Goal: Check status: Check status

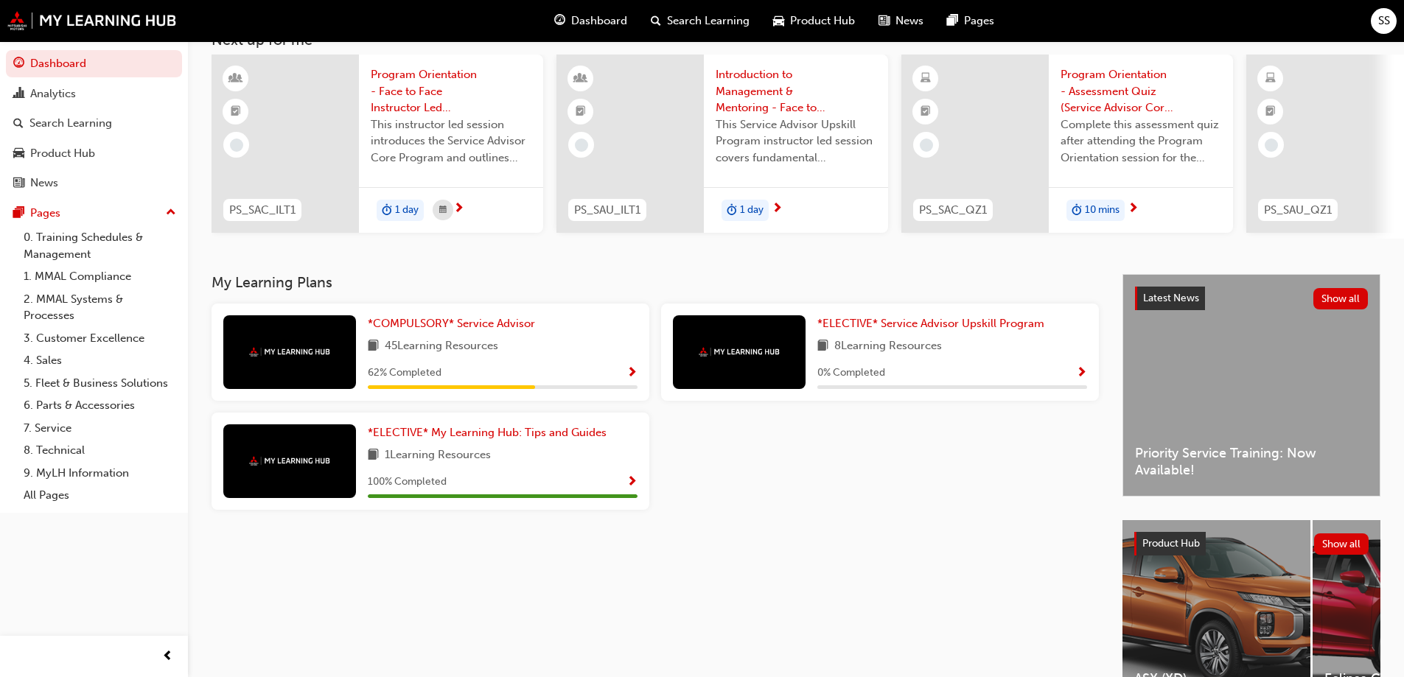
scroll to position [203, 0]
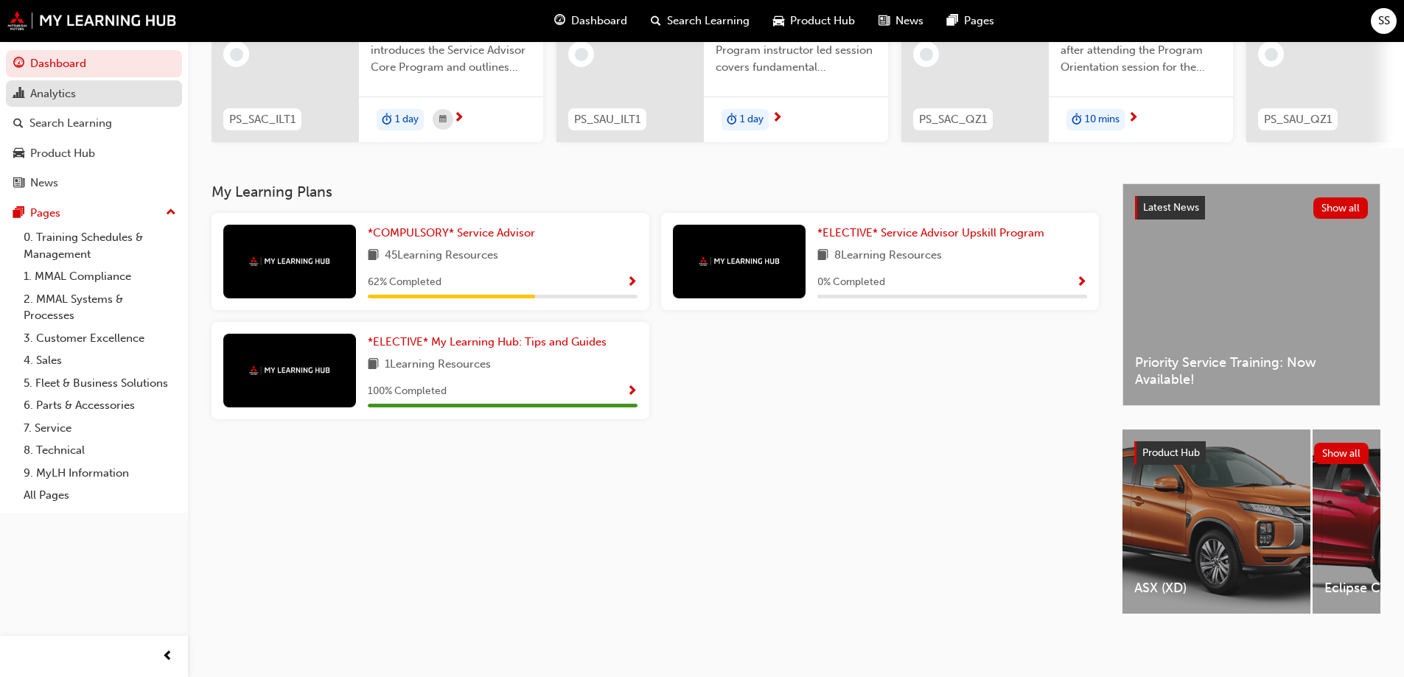
click at [88, 102] on div "Analytics" at bounding box center [93, 94] width 161 height 18
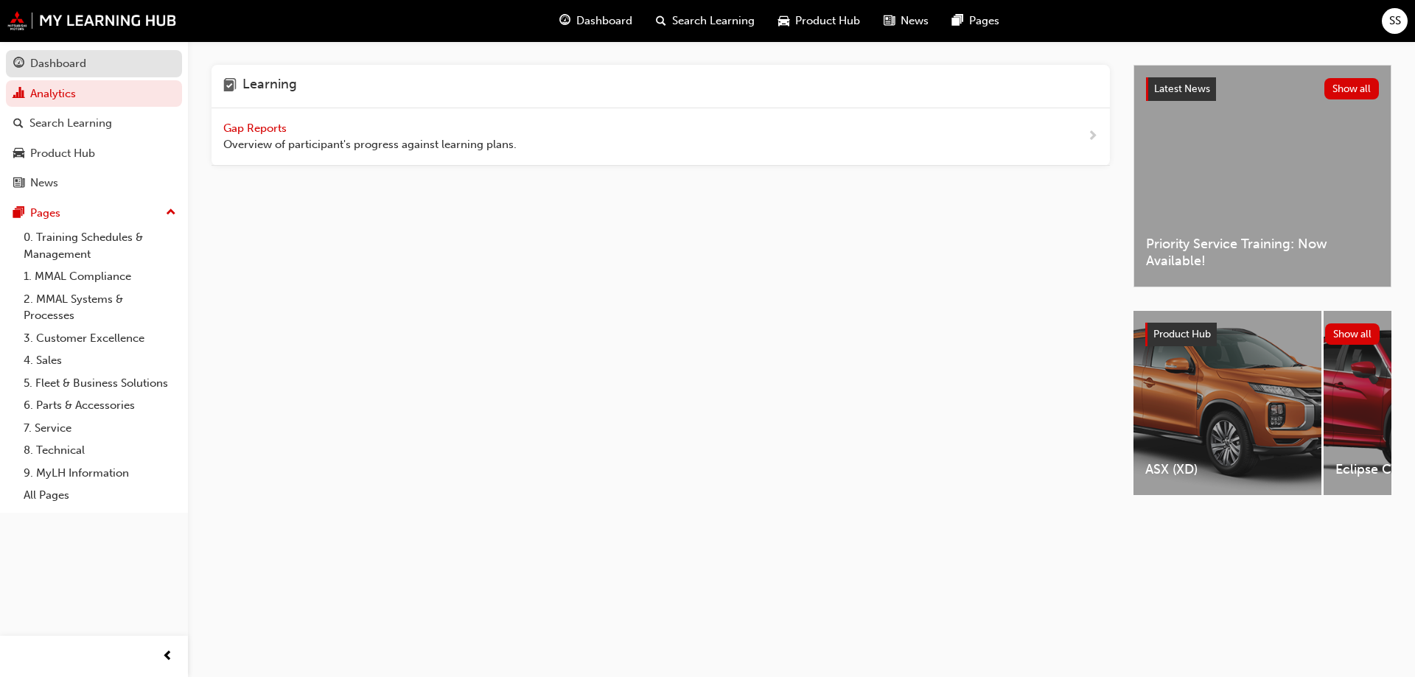
click at [74, 66] on div "Dashboard" at bounding box center [58, 63] width 56 height 17
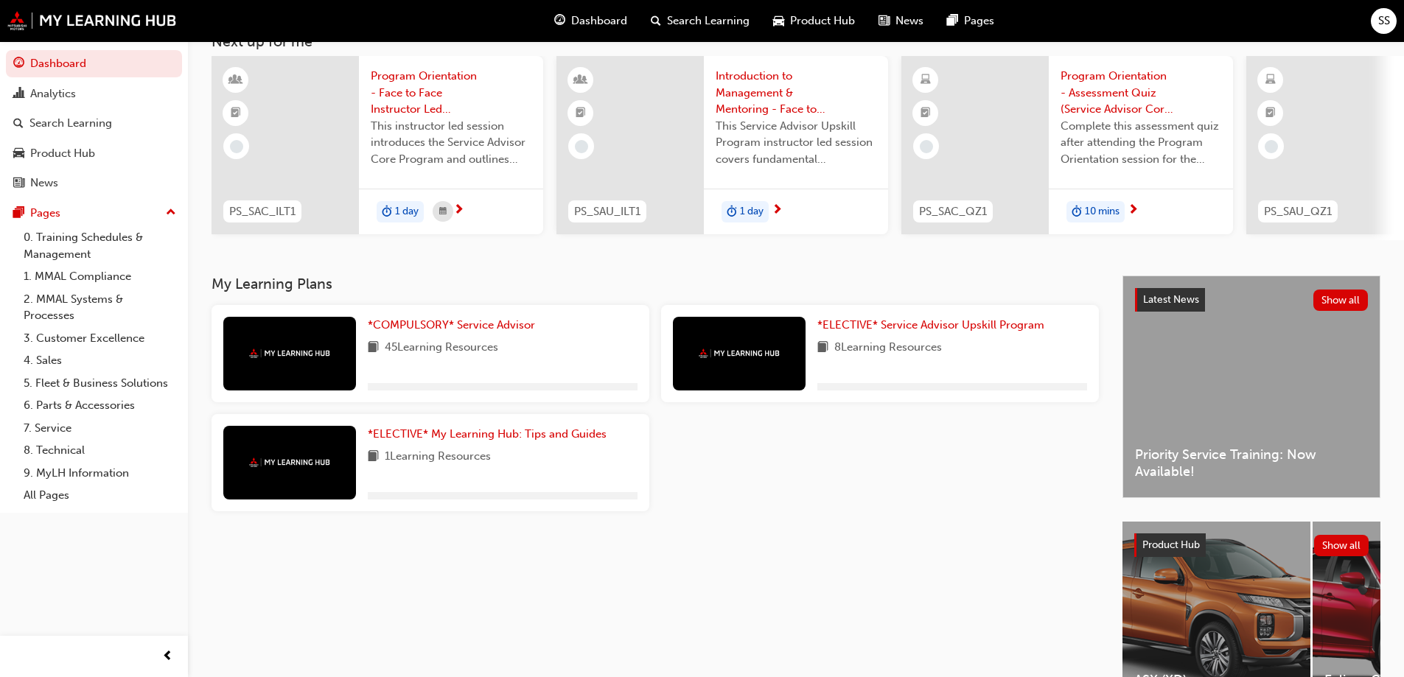
scroll to position [203, 0]
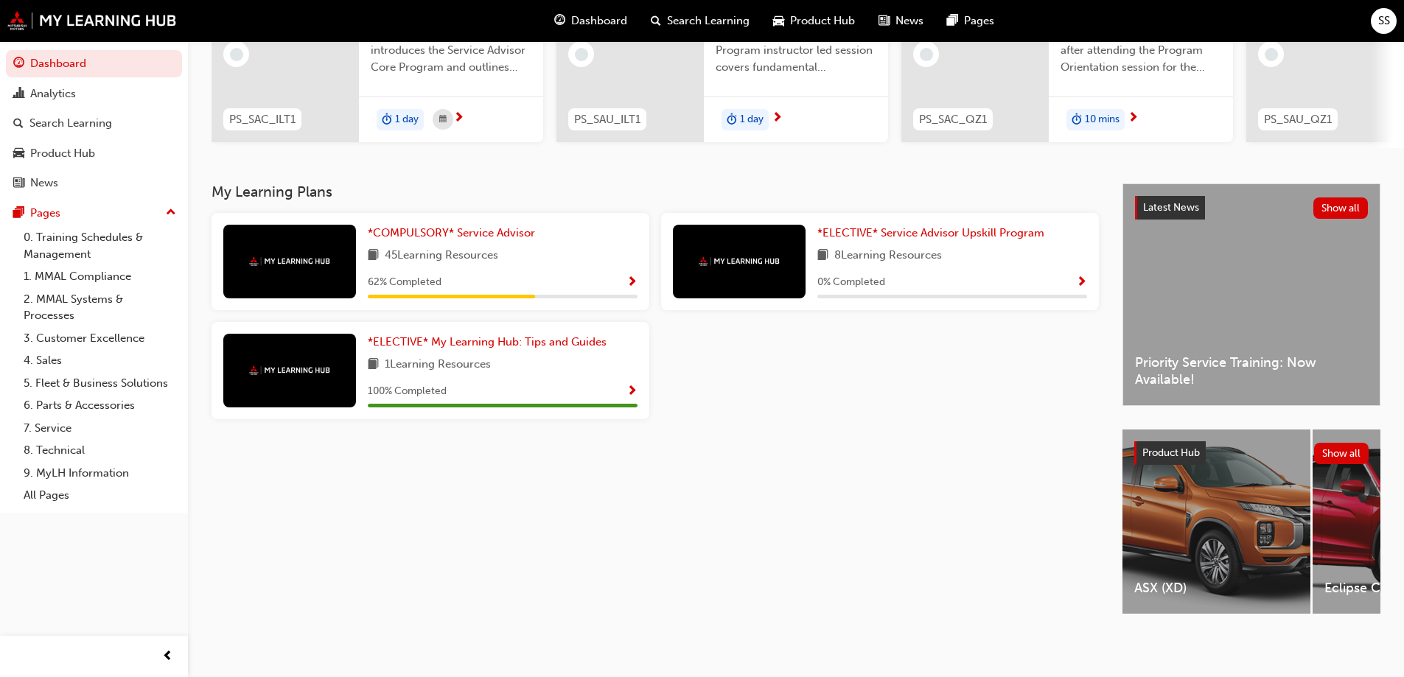
click at [603, 31] on div "Dashboard" at bounding box center [590, 21] width 97 height 30
click at [584, 7] on div "Dashboard" at bounding box center [590, 21] width 97 height 30
click at [900, 27] on span "News" at bounding box center [909, 21] width 28 height 17
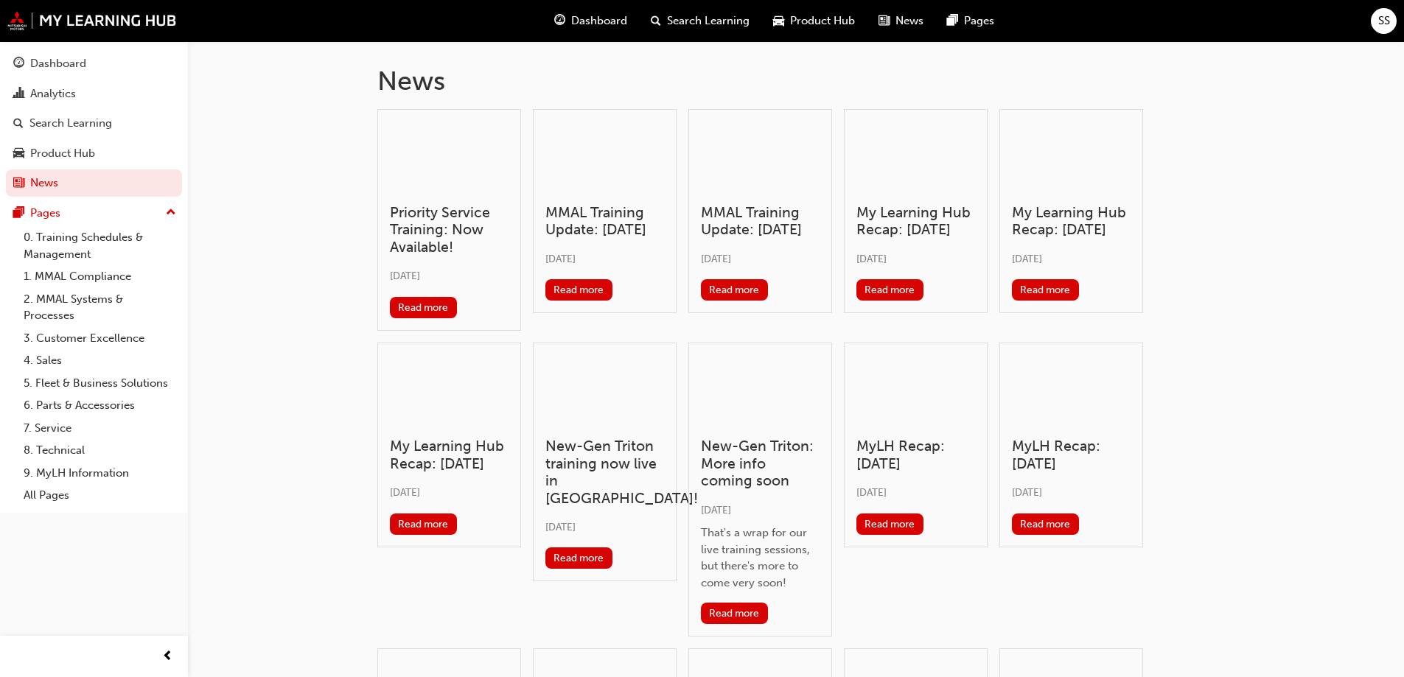
click at [1386, 23] on span "SS" at bounding box center [1384, 21] width 12 height 17
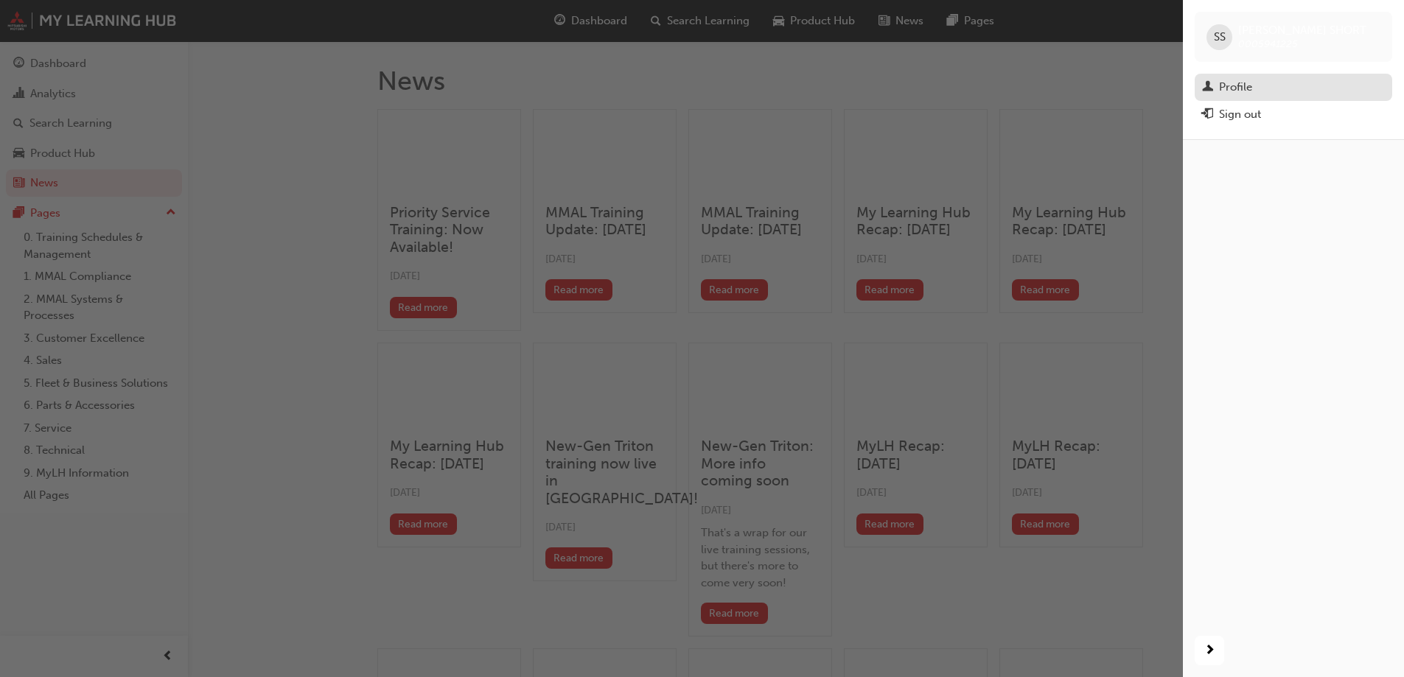
click at [1318, 83] on div "Profile" at bounding box center [1293, 87] width 183 height 18
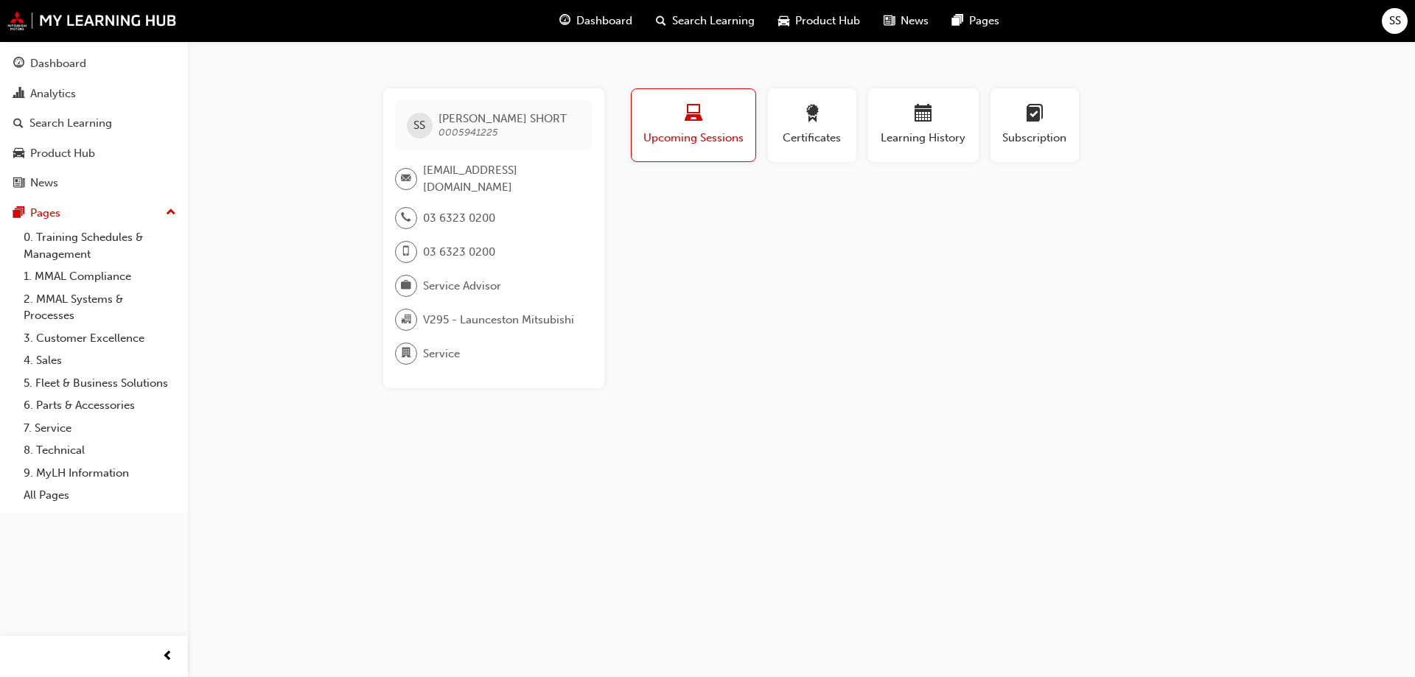
drag, startPoint x: 464, startPoint y: 354, endPoint x: 390, endPoint y: 356, distance: 73.7
click at [461, 354] on div "Service" at bounding box center [488, 354] width 186 height 22
drag, startPoint x: 390, startPoint y: 356, endPoint x: 401, endPoint y: 356, distance: 11.1
click at [391, 356] on div "SS SHAELYN SHORT 0005941225 [EMAIL_ADDRESS][DOMAIN_NAME] 03 6323 0200 03 6323 0…" at bounding box center [493, 238] width 221 height 300
click at [403, 356] on span "department-icon" at bounding box center [406, 353] width 10 height 19
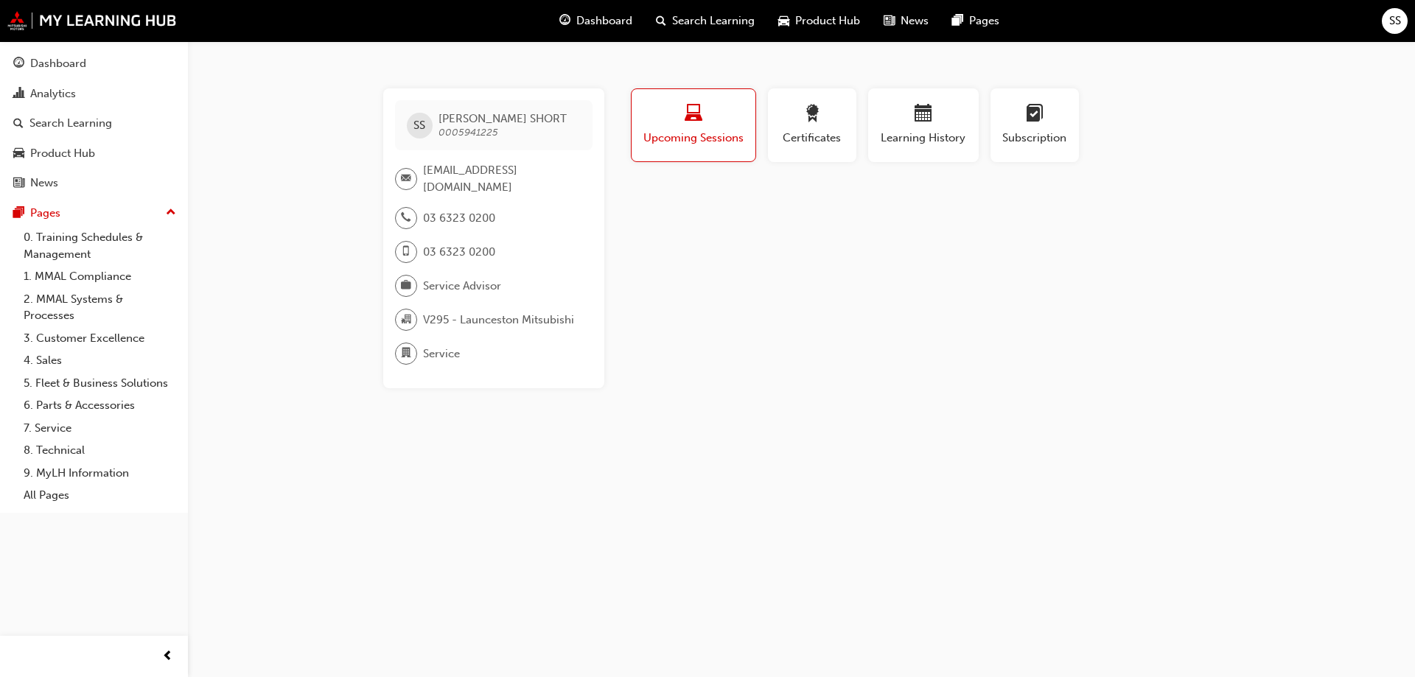
drag, startPoint x: 397, startPoint y: 262, endPoint x: 249, endPoint y: 270, distance: 147.6
click at [397, 262] on div at bounding box center [409, 252] width 28 height 22
click at [46, 61] on div "Dashboard" at bounding box center [58, 63] width 56 height 17
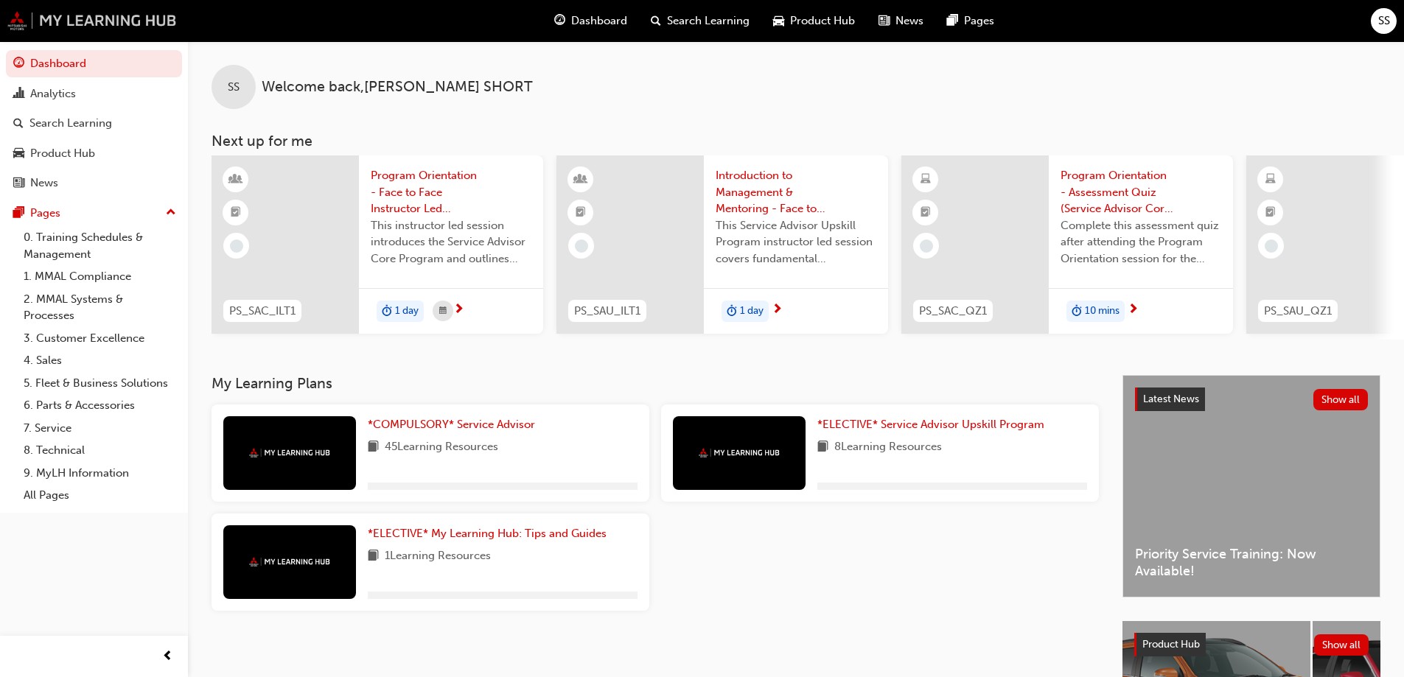
click at [43, 24] on img at bounding box center [92, 20] width 170 height 19
click at [570, 20] on div "Dashboard" at bounding box center [590, 21] width 97 height 30
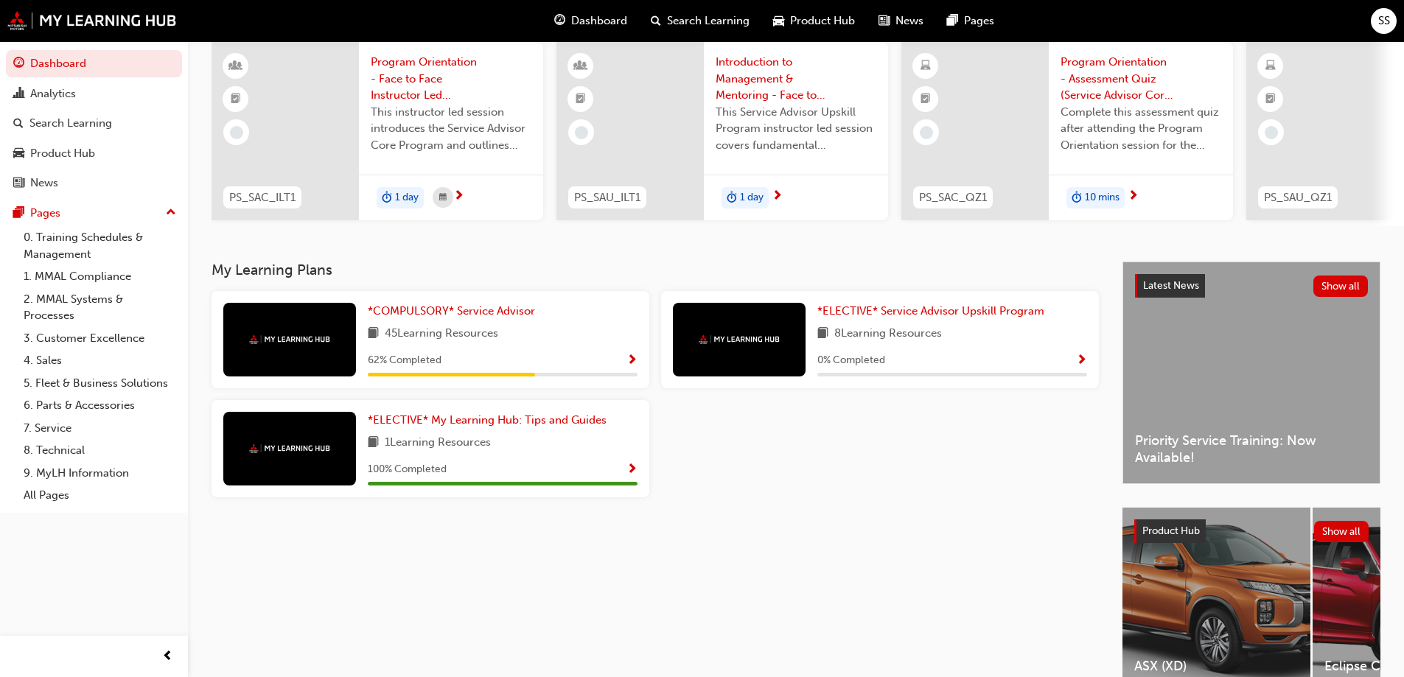
scroll to position [203, 0]
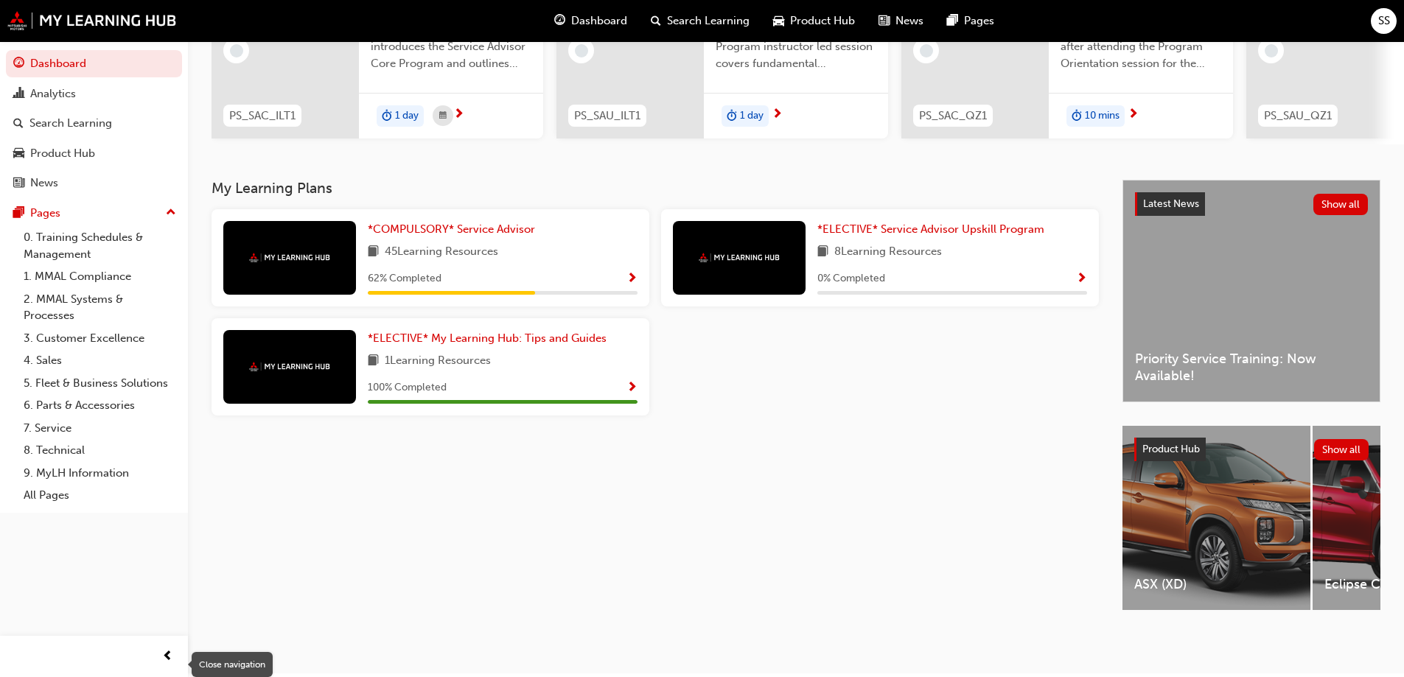
click at [169, 657] on span "prev-icon" at bounding box center [167, 657] width 11 height 18
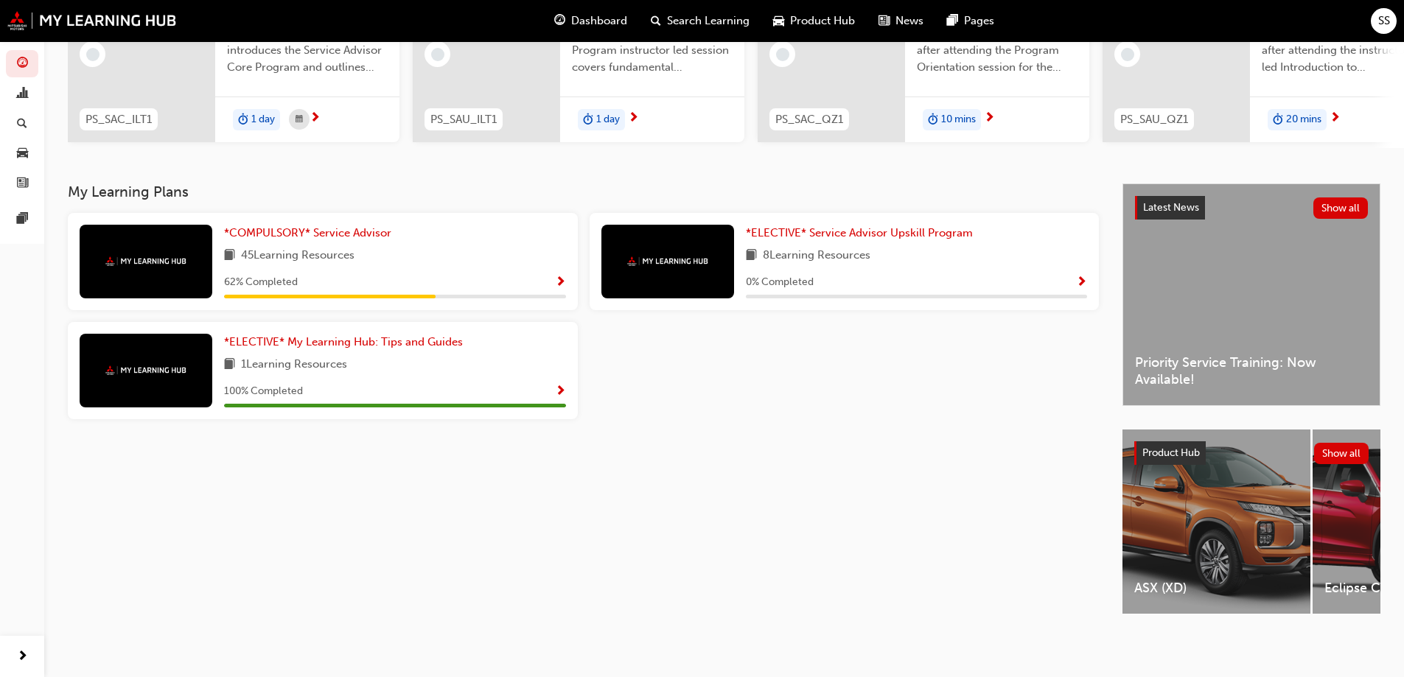
scroll to position [0, 0]
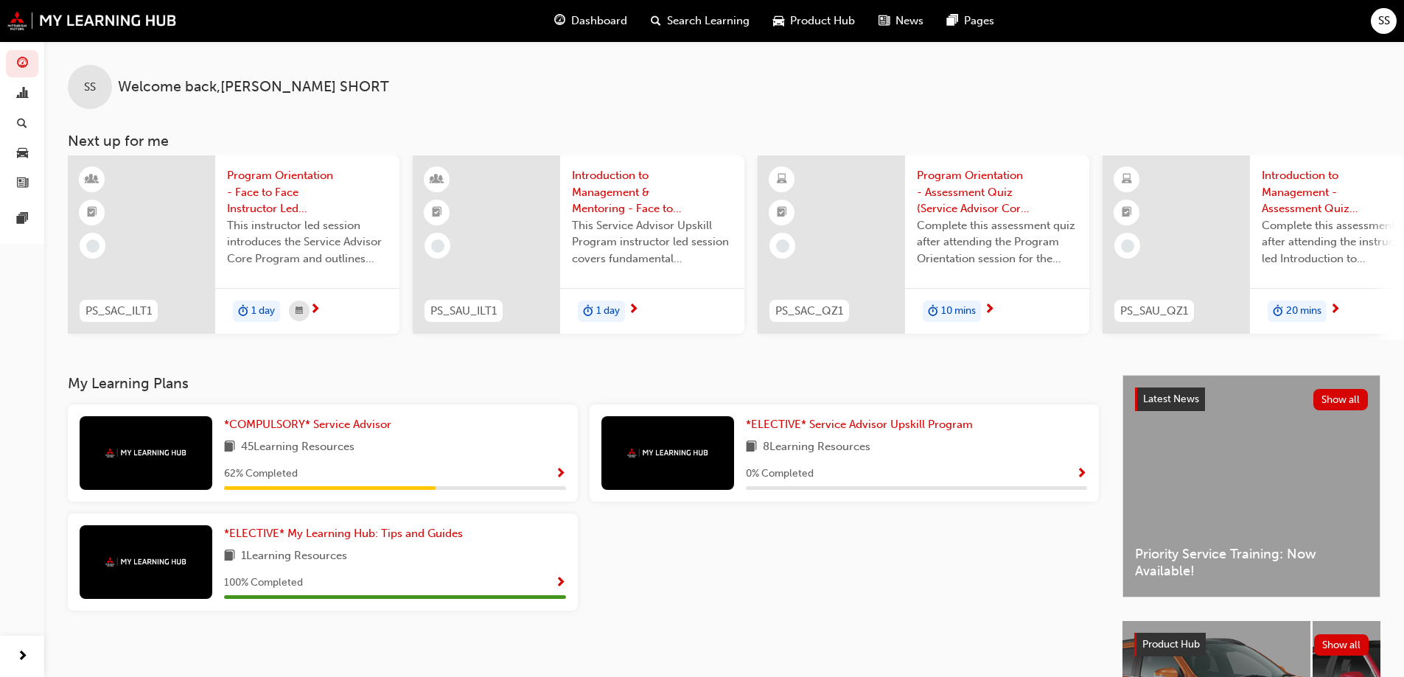
click at [1397, 25] on div "Dashboard Search Learning Product Hub News Pages SS" at bounding box center [702, 21] width 1404 height 42
click at [1388, 22] on span "SS" at bounding box center [1384, 21] width 12 height 17
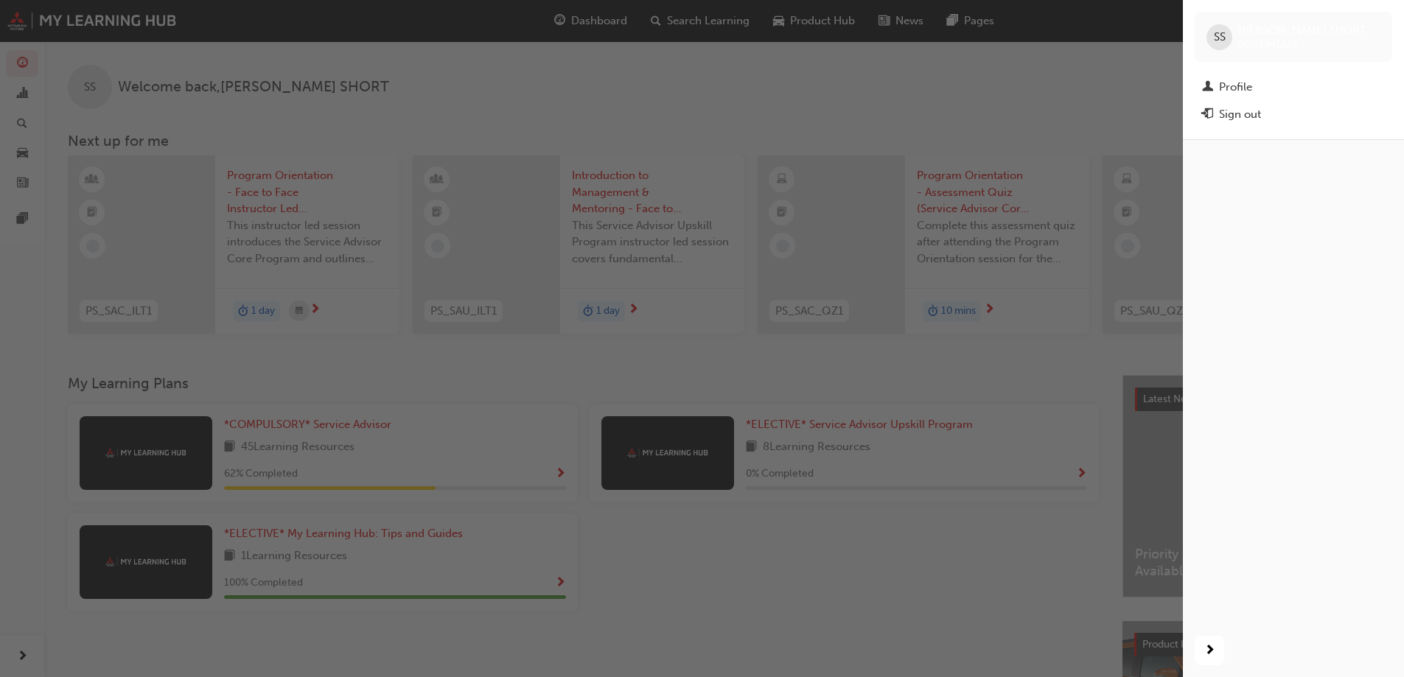
click at [1219, 27] on div "SS" at bounding box center [1219, 37] width 26 height 26
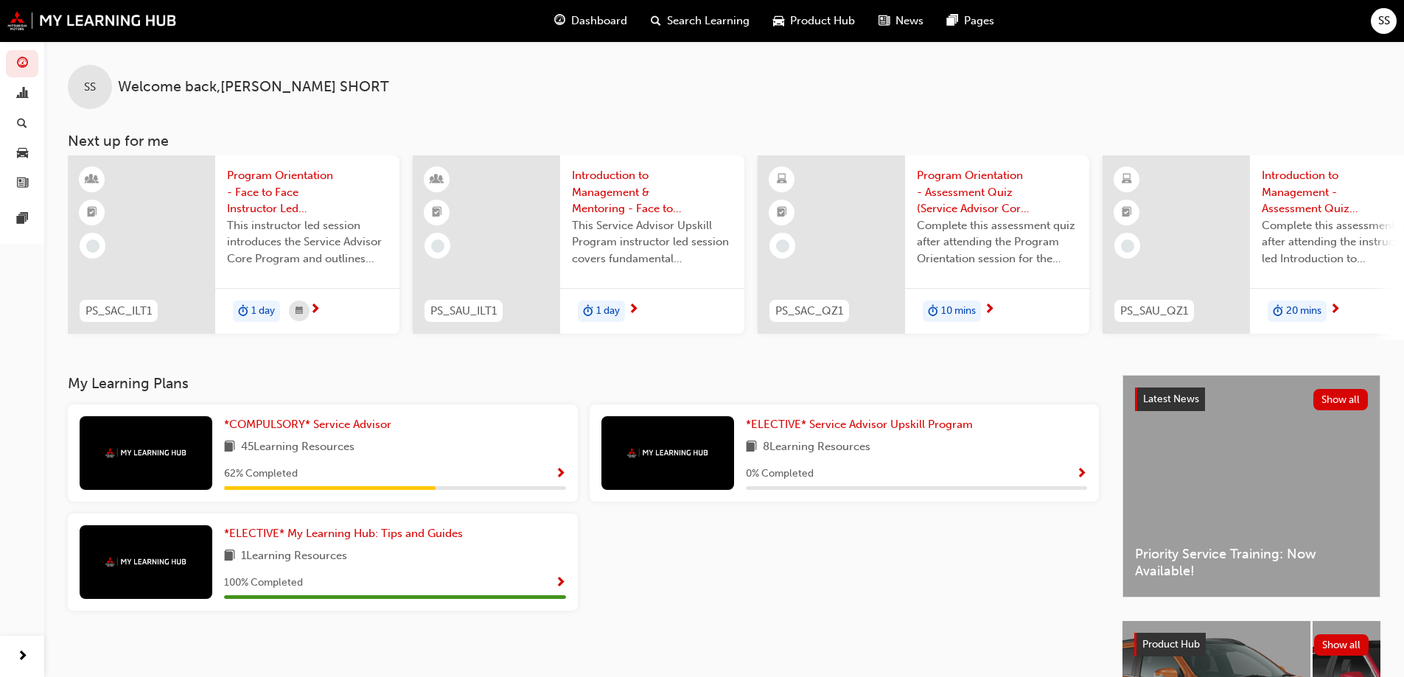
click at [1383, 15] on span "SS" at bounding box center [1384, 21] width 12 height 17
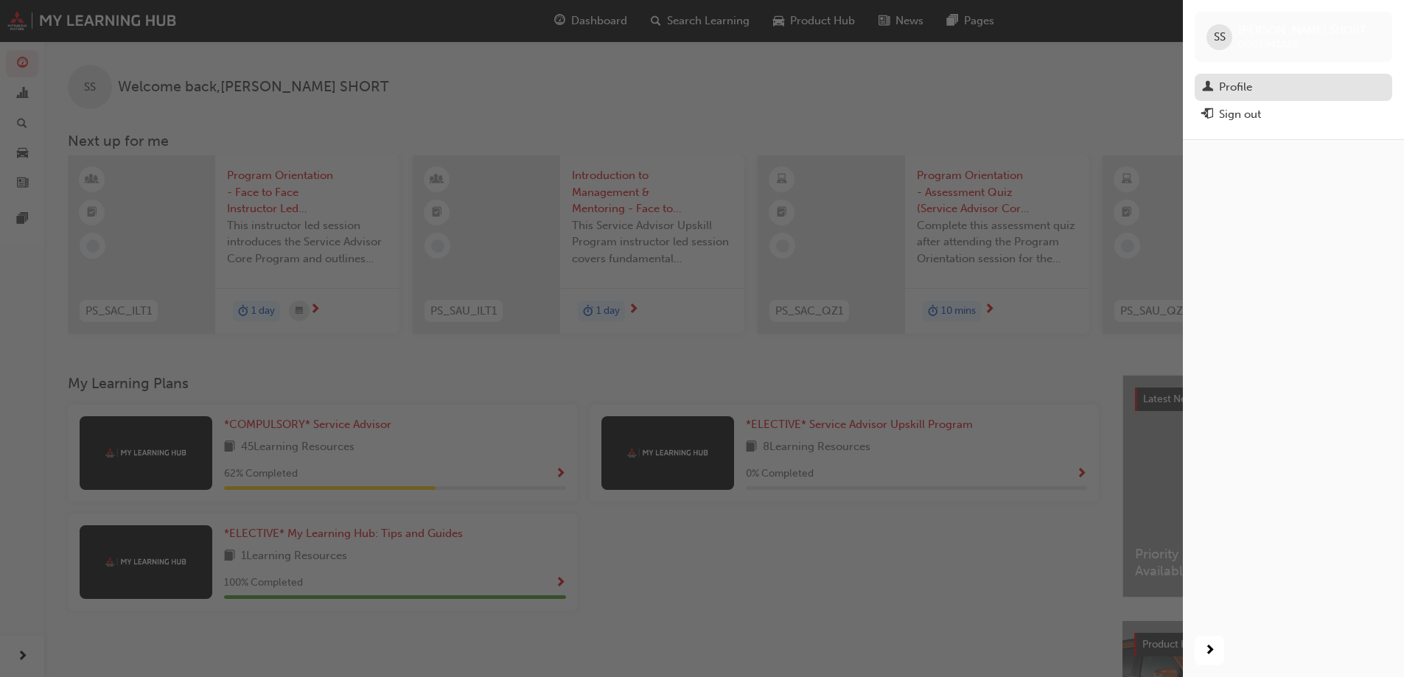
click at [1266, 91] on div "Profile" at bounding box center [1293, 87] width 183 height 18
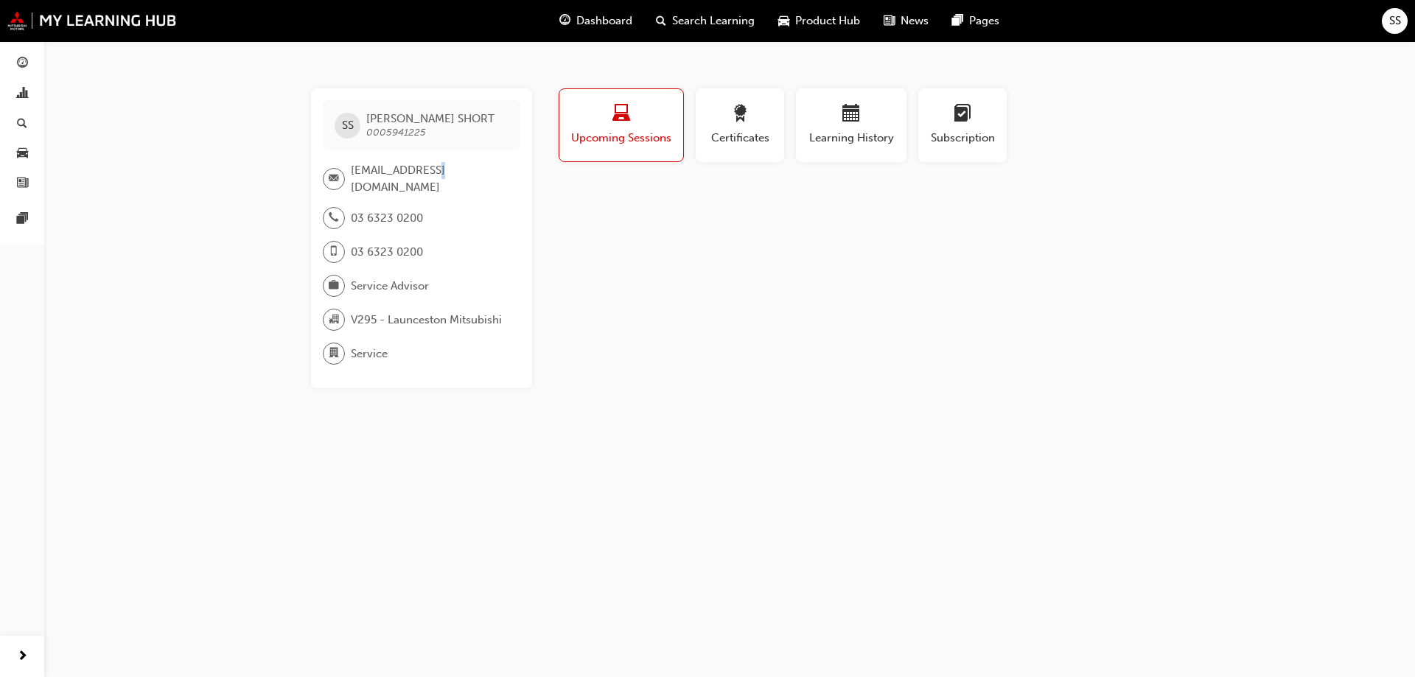
drag, startPoint x: 433, startPoint y: 171, endPoint x: 422, endPoint y: 175, distance: 11.7
click at [425, 174] on span "[EMAIL_ADDRESS][DOMAIN_NAME]" at bounding box center [430, 178] width 158 height 33
click at [826, 128] on div "Learning History" at bounding box center [851, 126] width 88 height 42
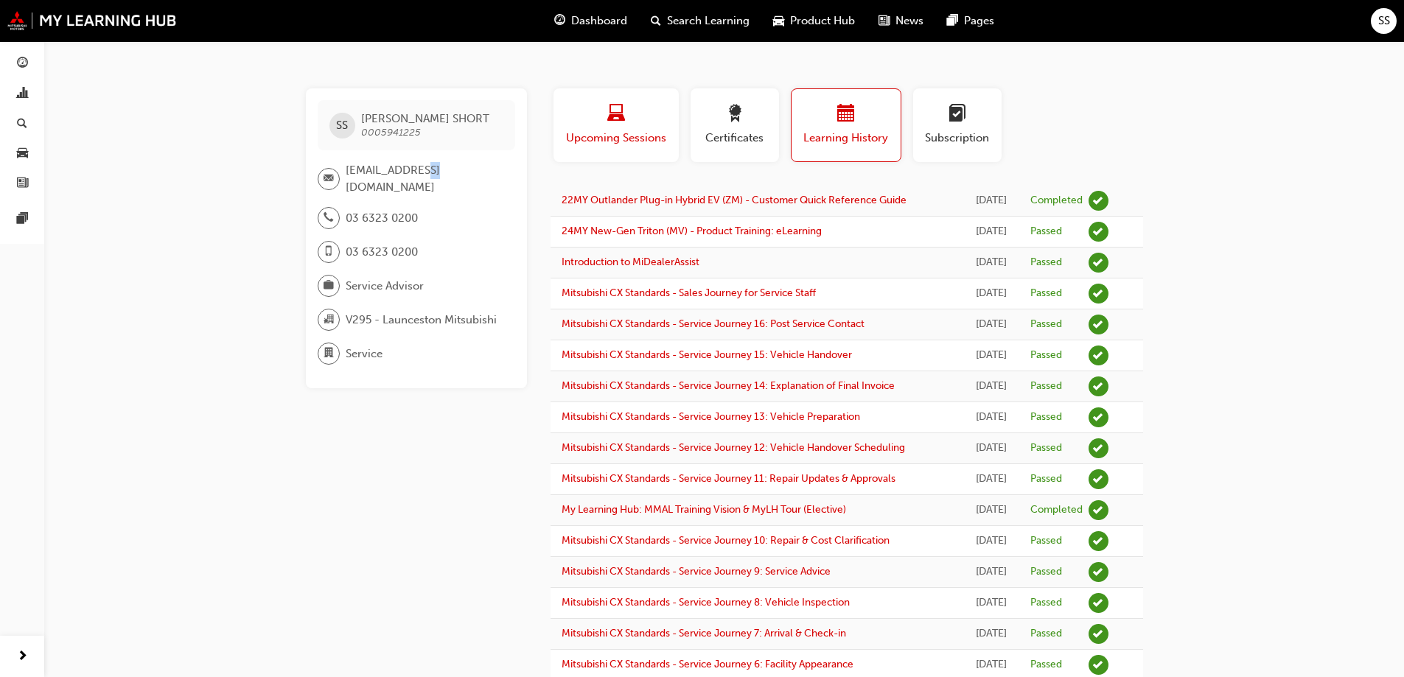
click at [652, 119] on div "button" at bounding box center [616, 116] width 103 height 23
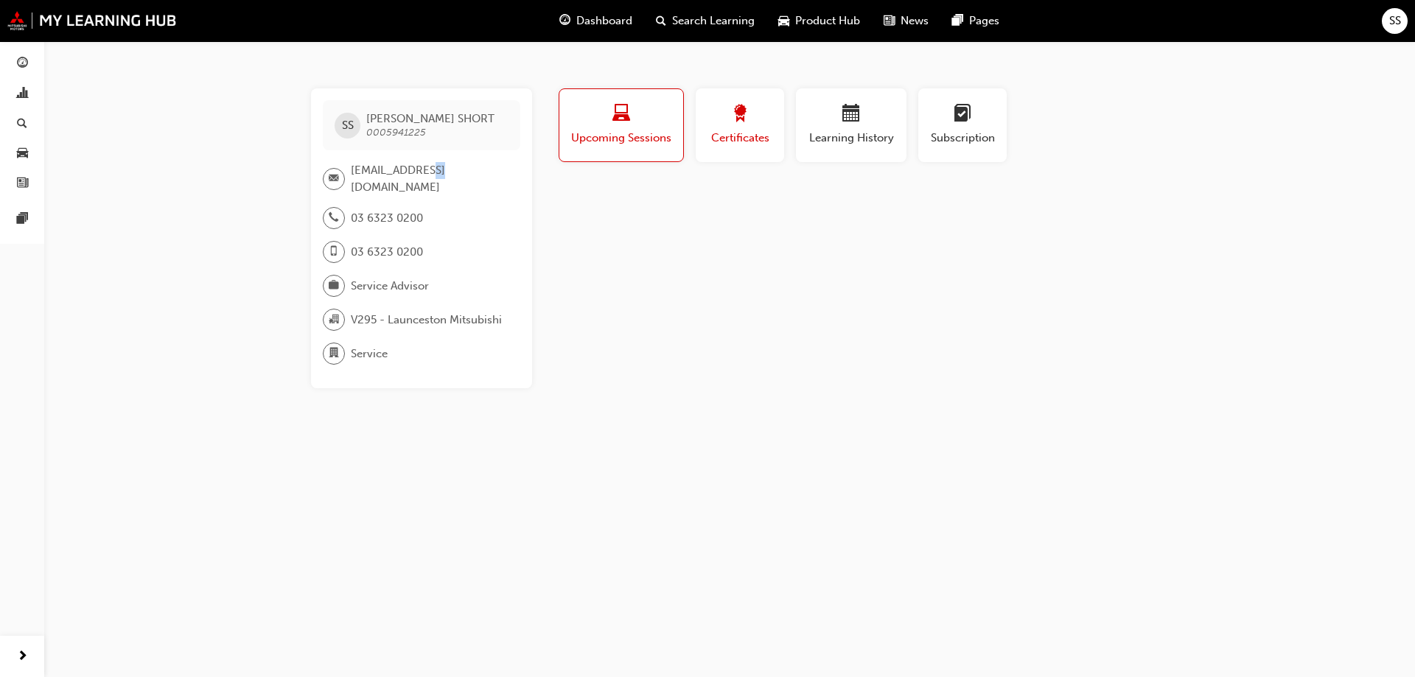
click at [729, 122] on div "button" at bounding box center [740, 116] width 66 height 23
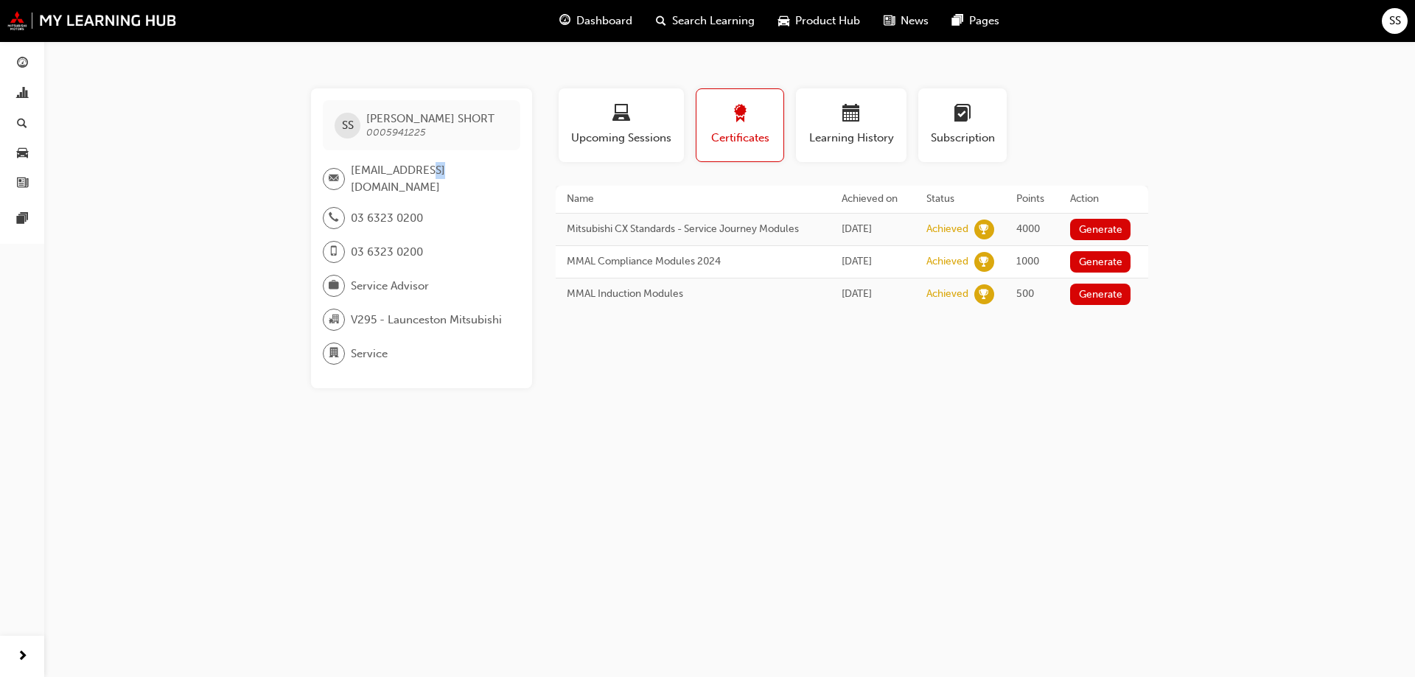
click at [623, 24] on span "Dashboard" at bounding box center [604, 21] width 56 height 17
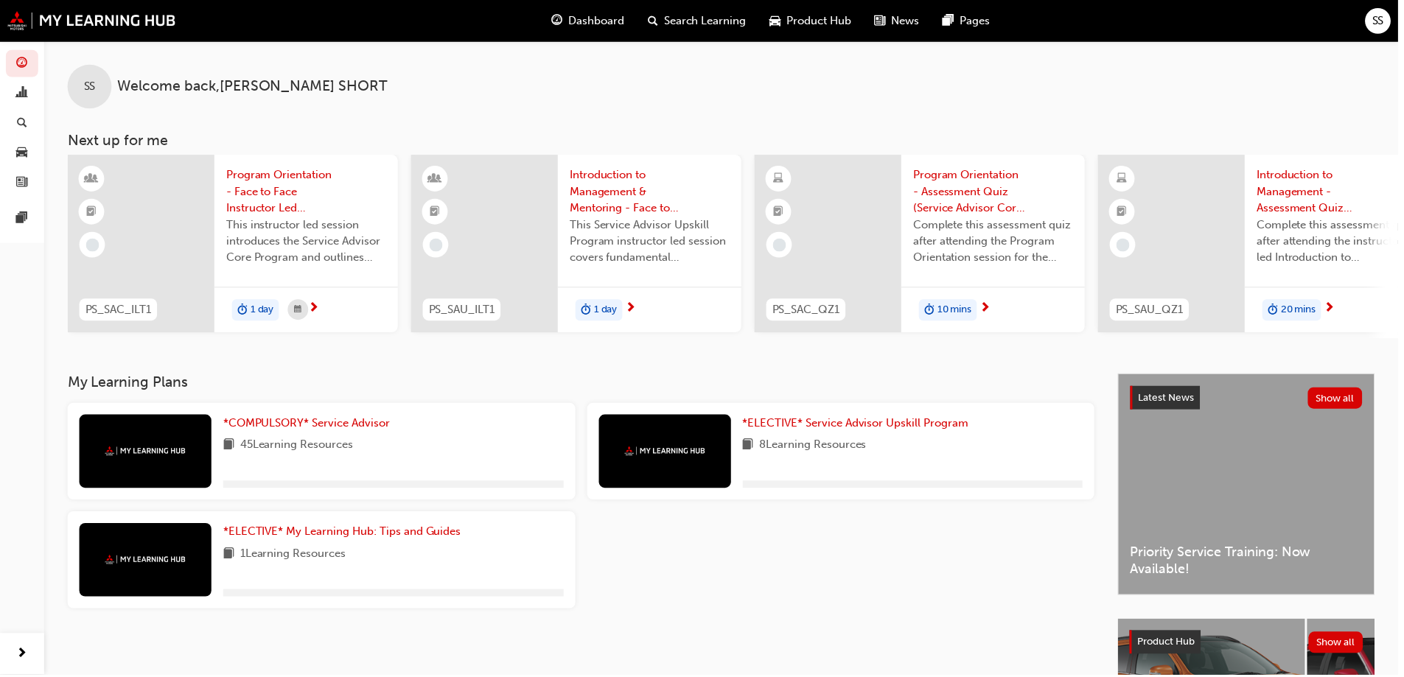
click at [688, 16] on span "Search Learning" at bounding box center [708, 21] width 83 height 17
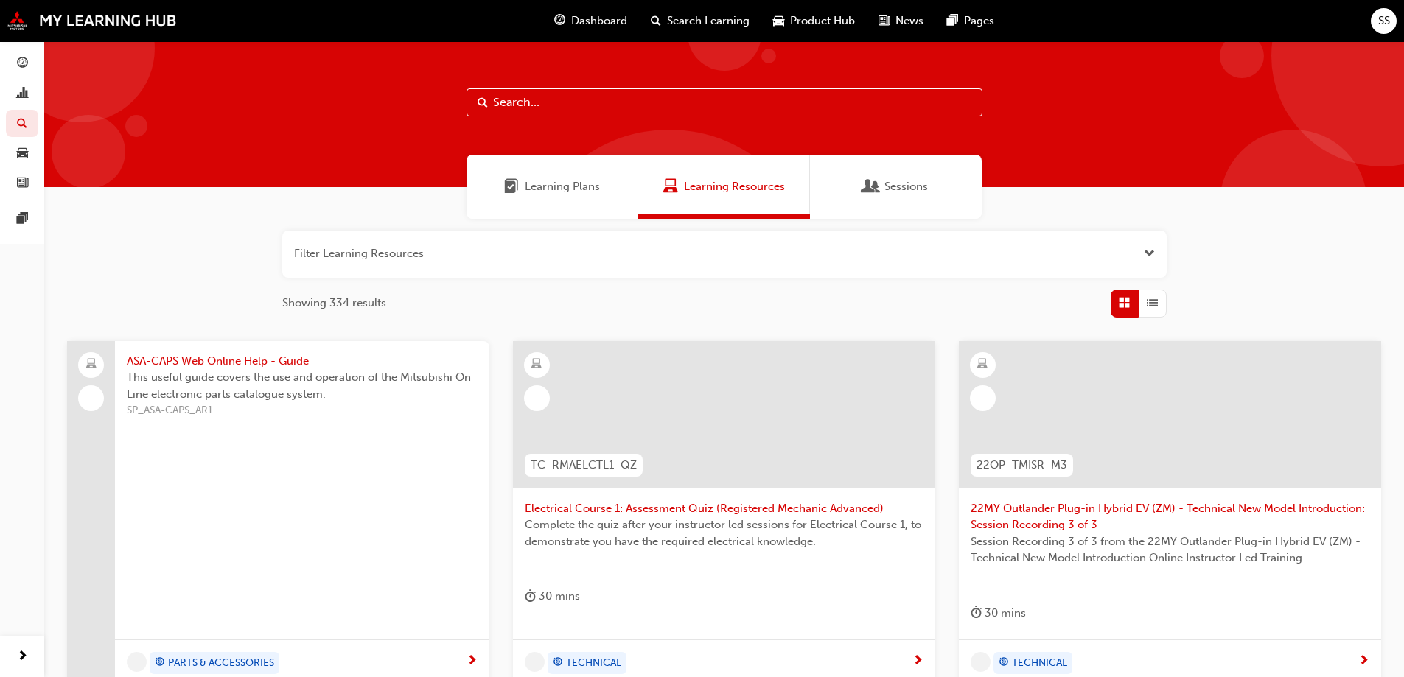
click at [783, 21] on div "Product Hub" at bounding box center [813, 21] width 105 height 30
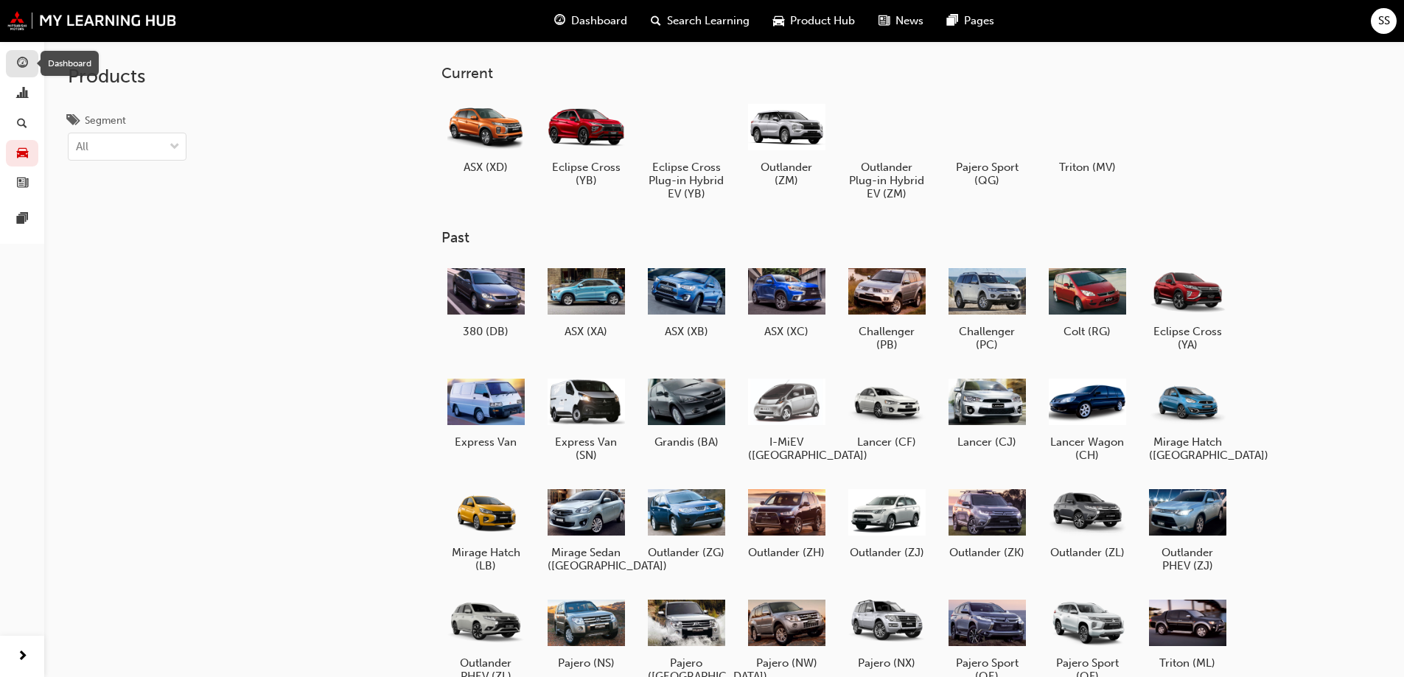
click at [17, 66] on span "guage-icon" at bounding box center [22, 63] width 11 height 13
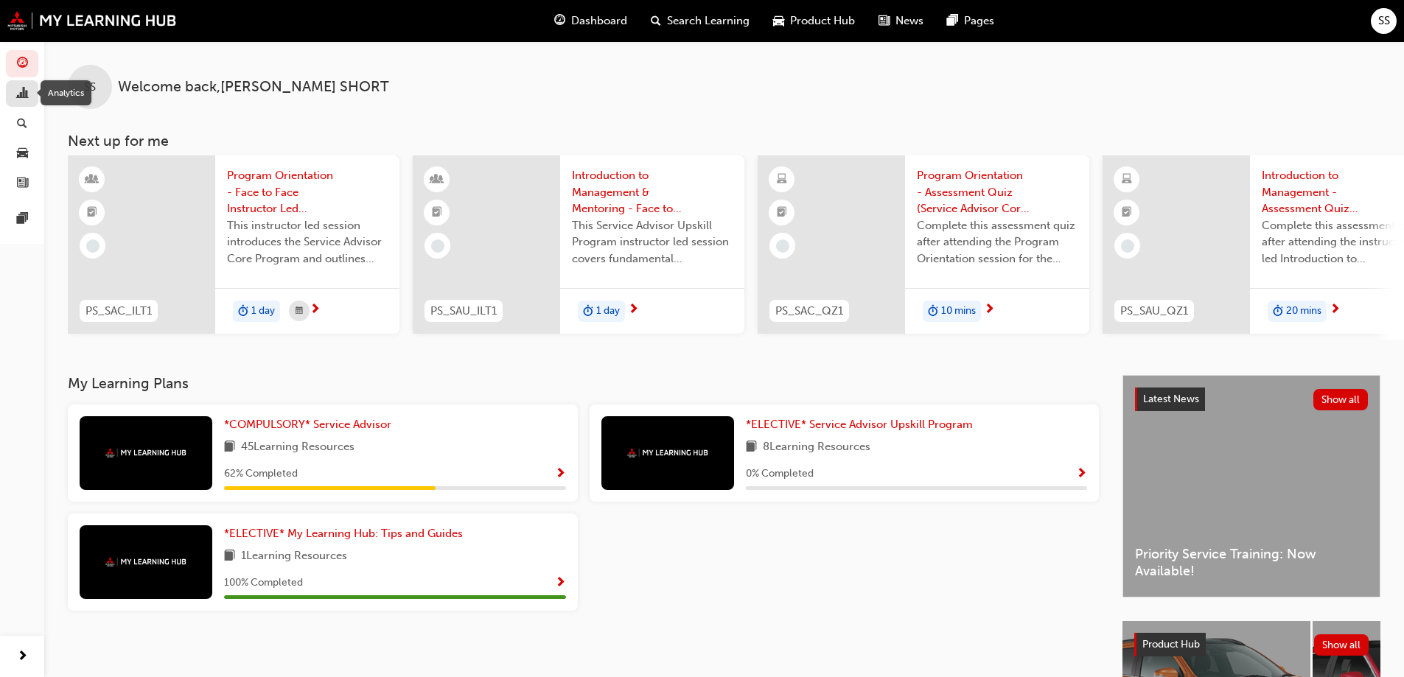
click at [23, 91] on span "chart-icon" at bounding box center [22, 94] width 11 height 13
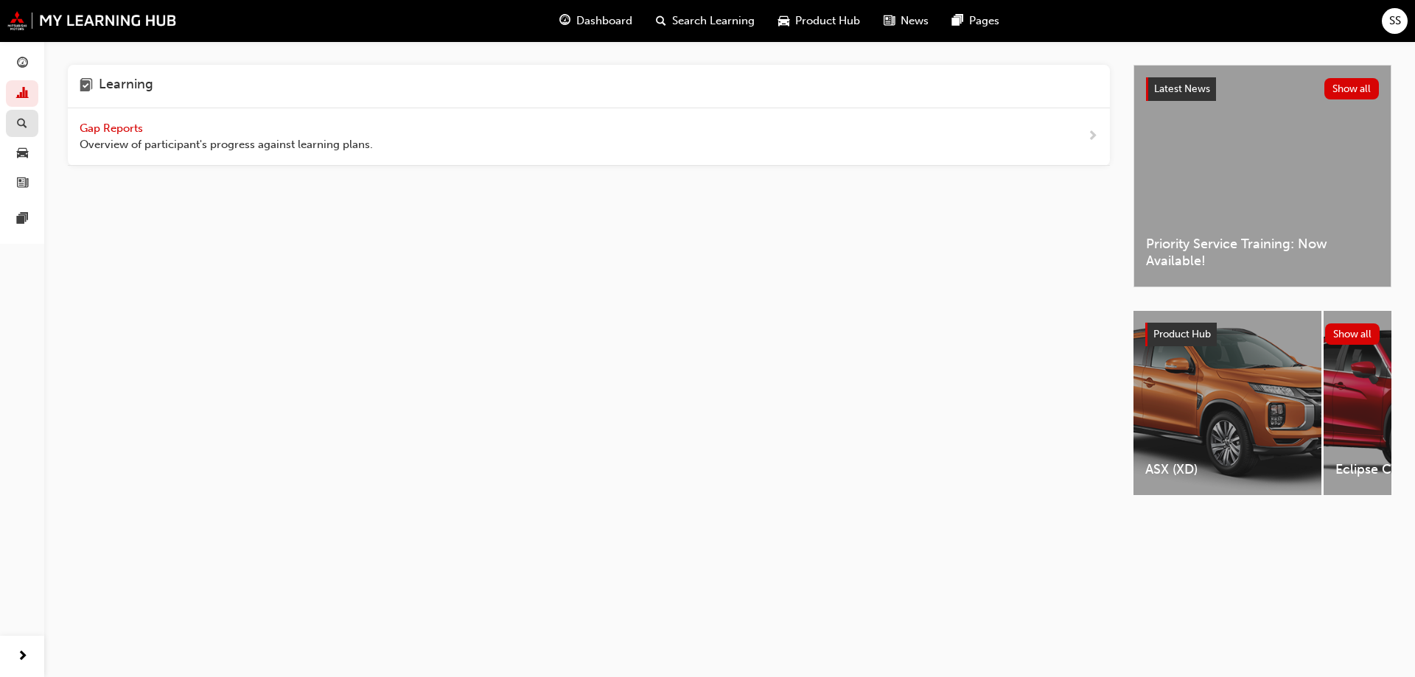
click at [31, 124] on link "button" at bounding box center [22, 123] width 32 height 27
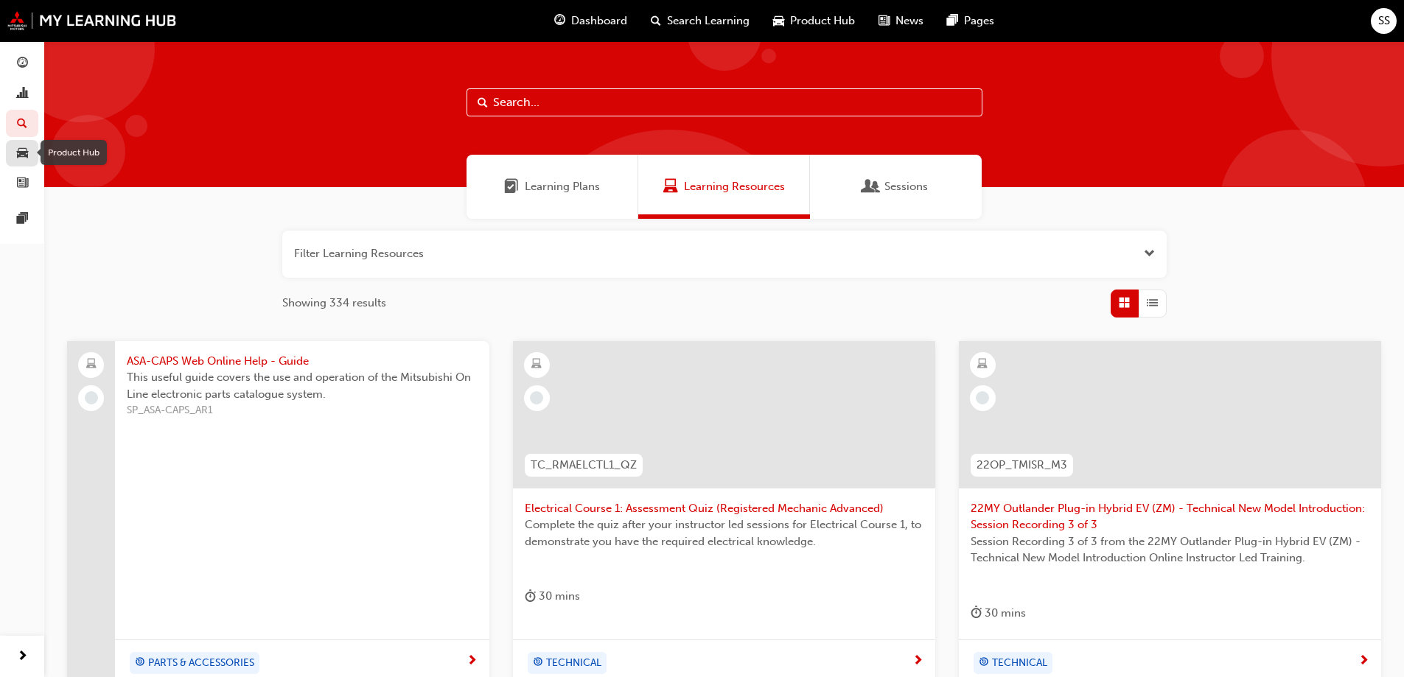
click at [21, 148] on span "car-icon" at bounding box center [22, 153] width 11 height 13
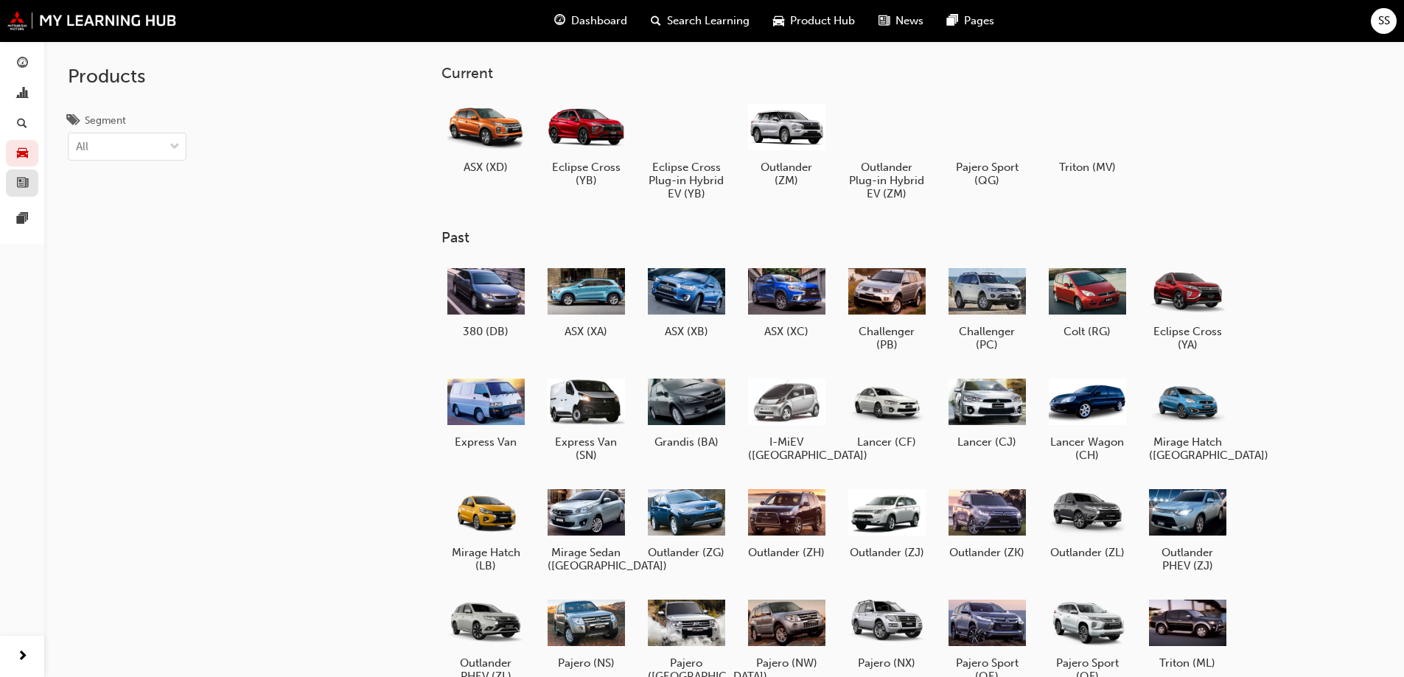
click at [18, 172] on link "button" at bounding box center [22, 183] width 32 height 27
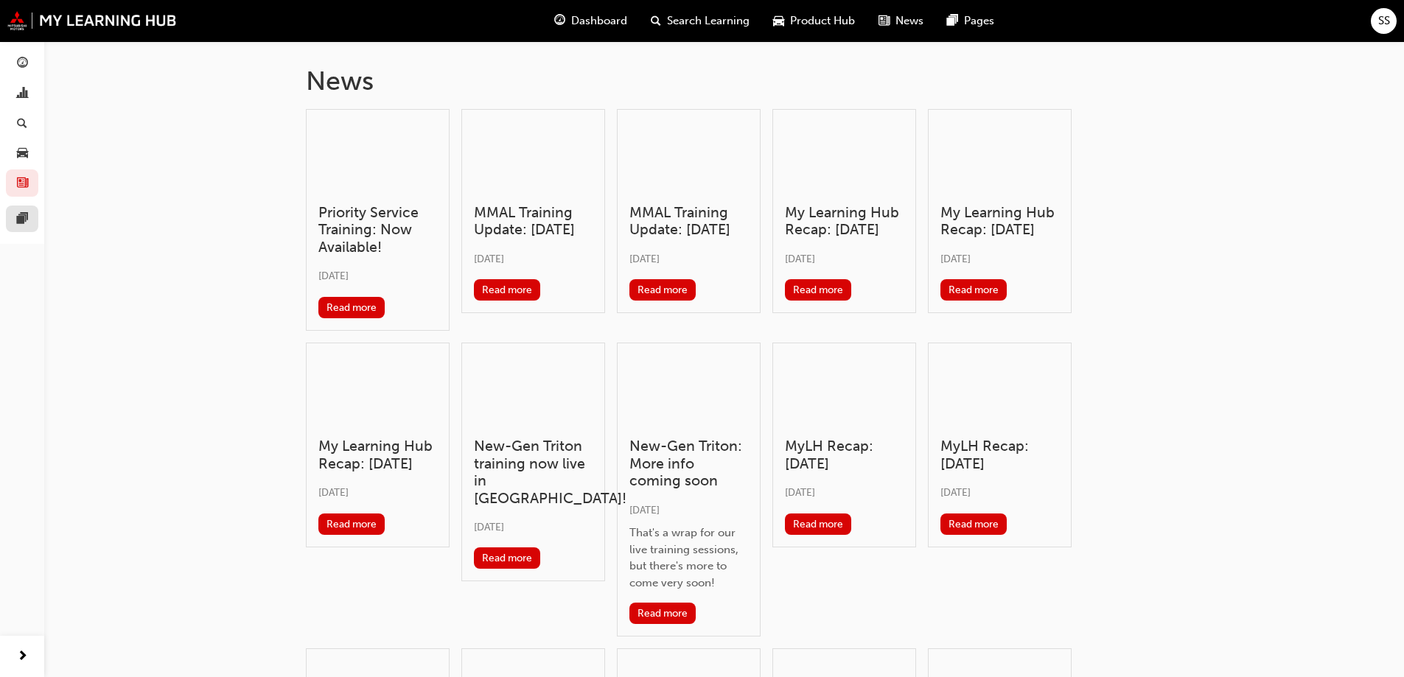
click at [18, 228] on link at bounding box center [22, 219] width 32 height 27
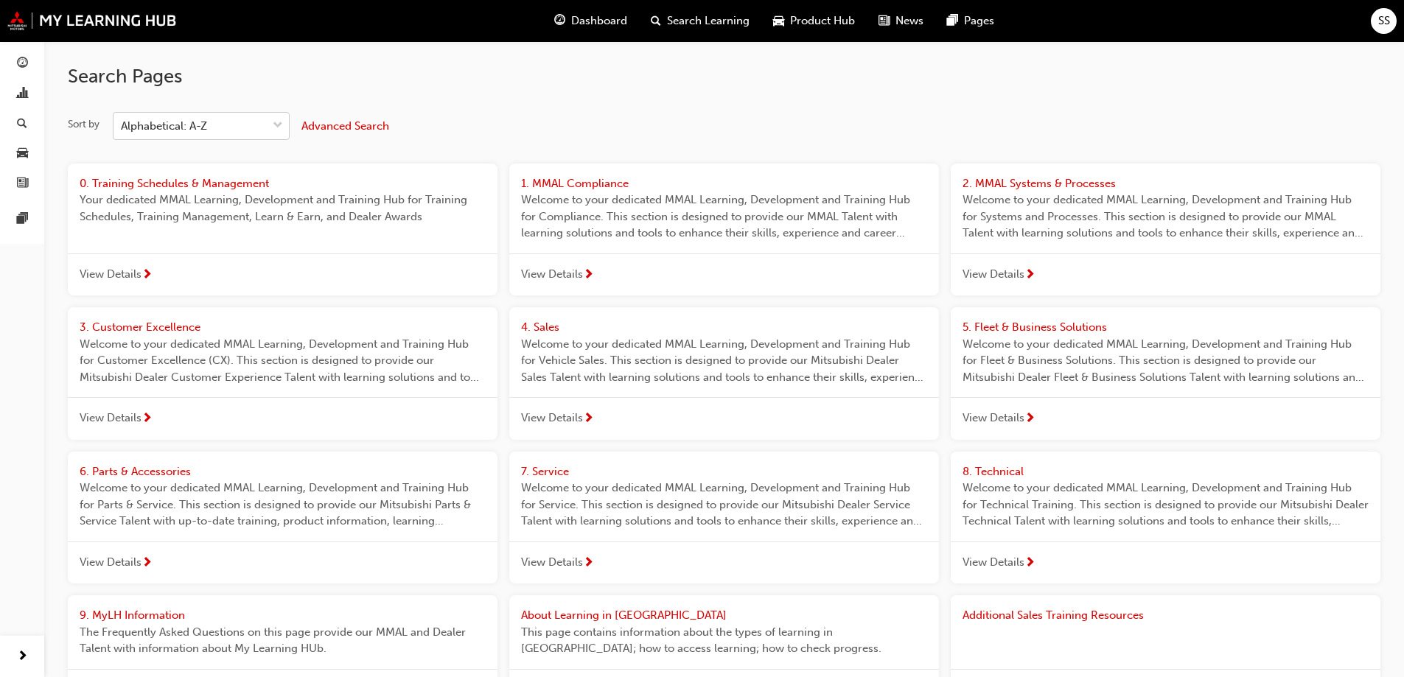
click at [225, 130] on div "Alphabetical: A-Z" at bounding box center [189, 126] width 153 height 26
click at [122, 130] on input "Sort by Alphabetical: A-Z" at bounding box center [121, 125] width 1 height 13
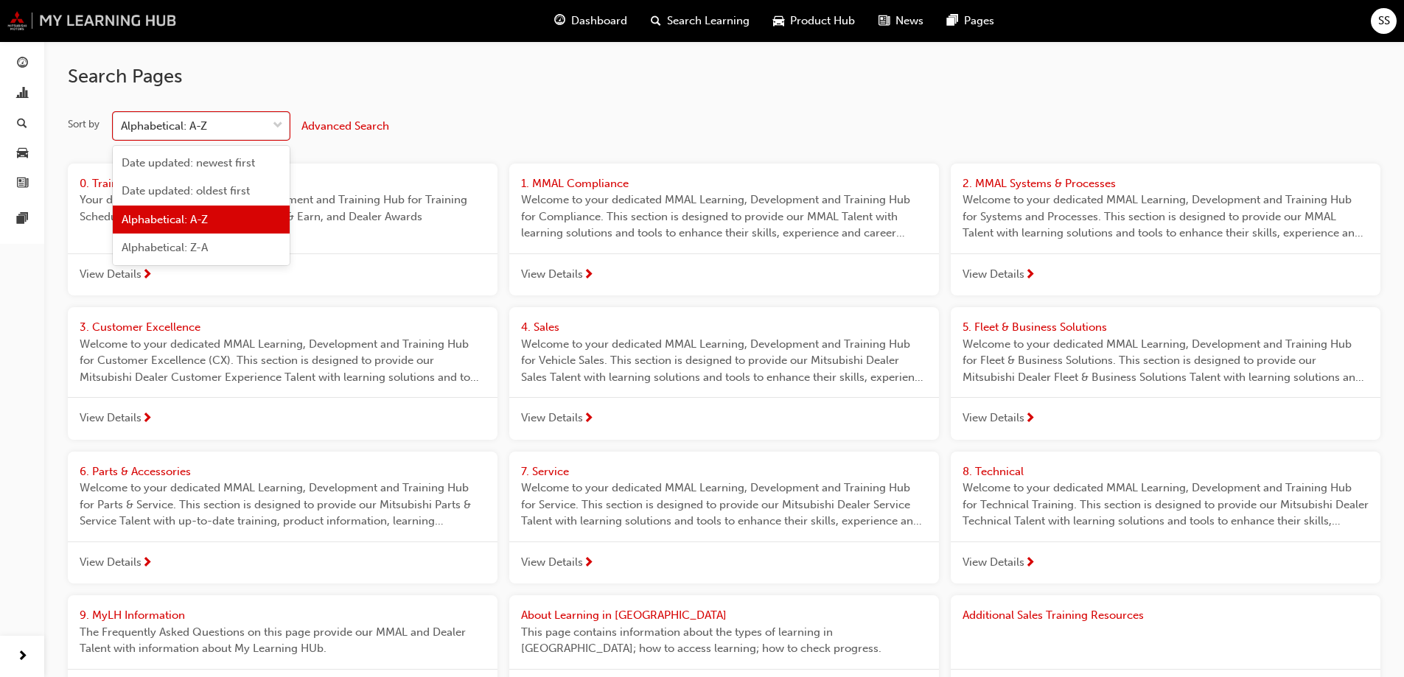
click at [39, 16] on img at bounding box center [92, 20] width 170 height 19
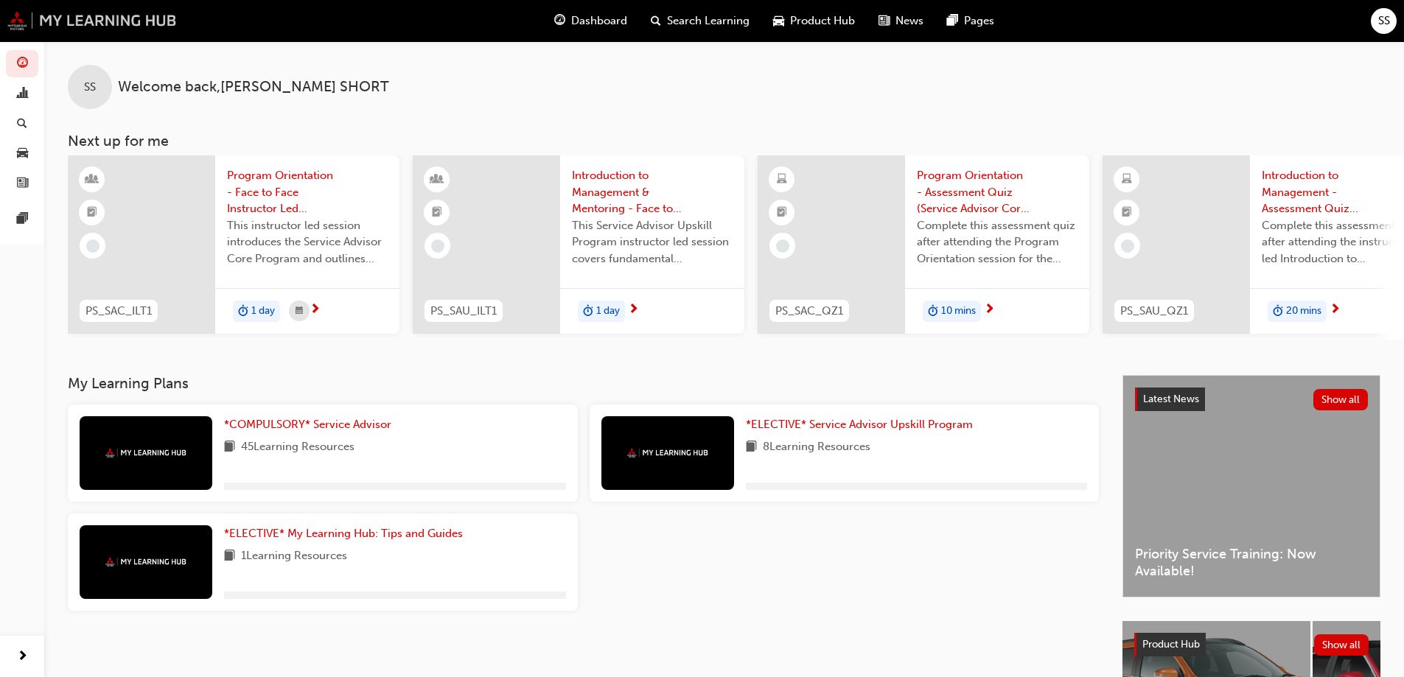
click at [44, 18] on img at bounding box center [92, 20] width 170 height 19
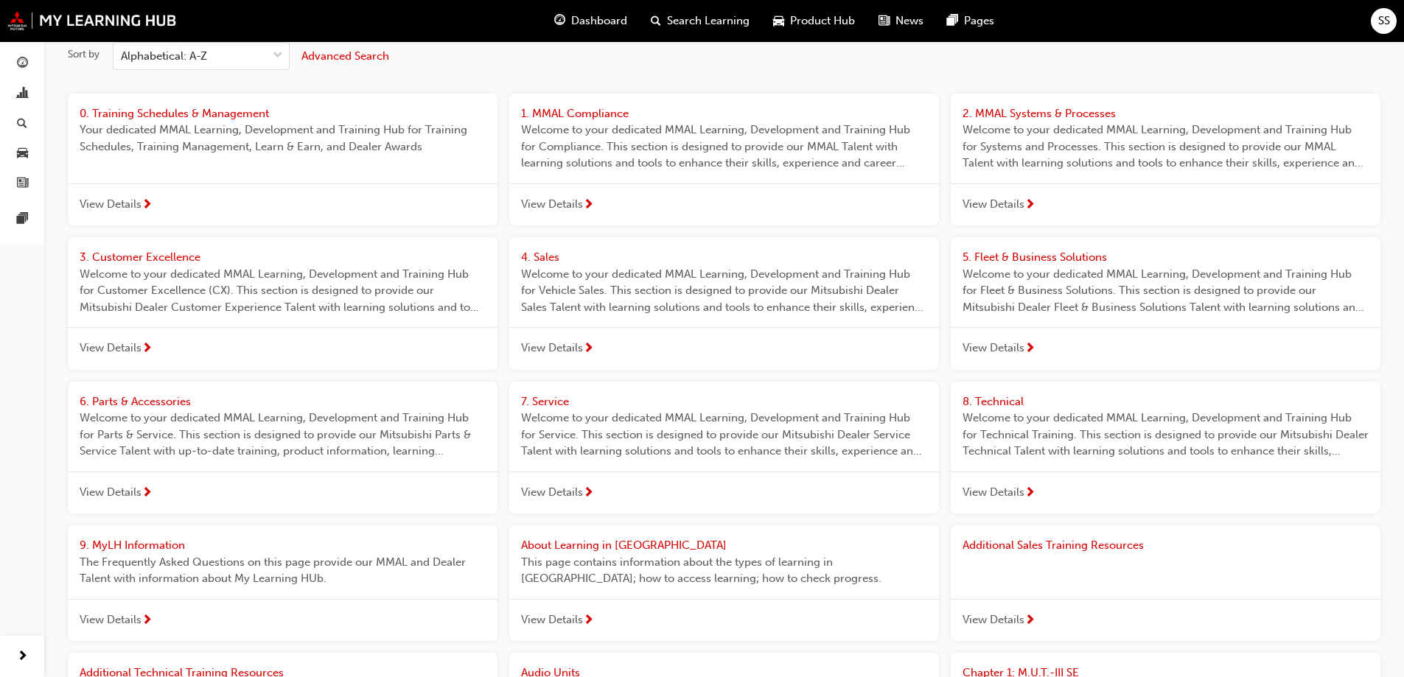
scroll to position [74, 0]
click at [828, 21] on span "Product Hub" at bounding box center [822, 21] width 65 height 17
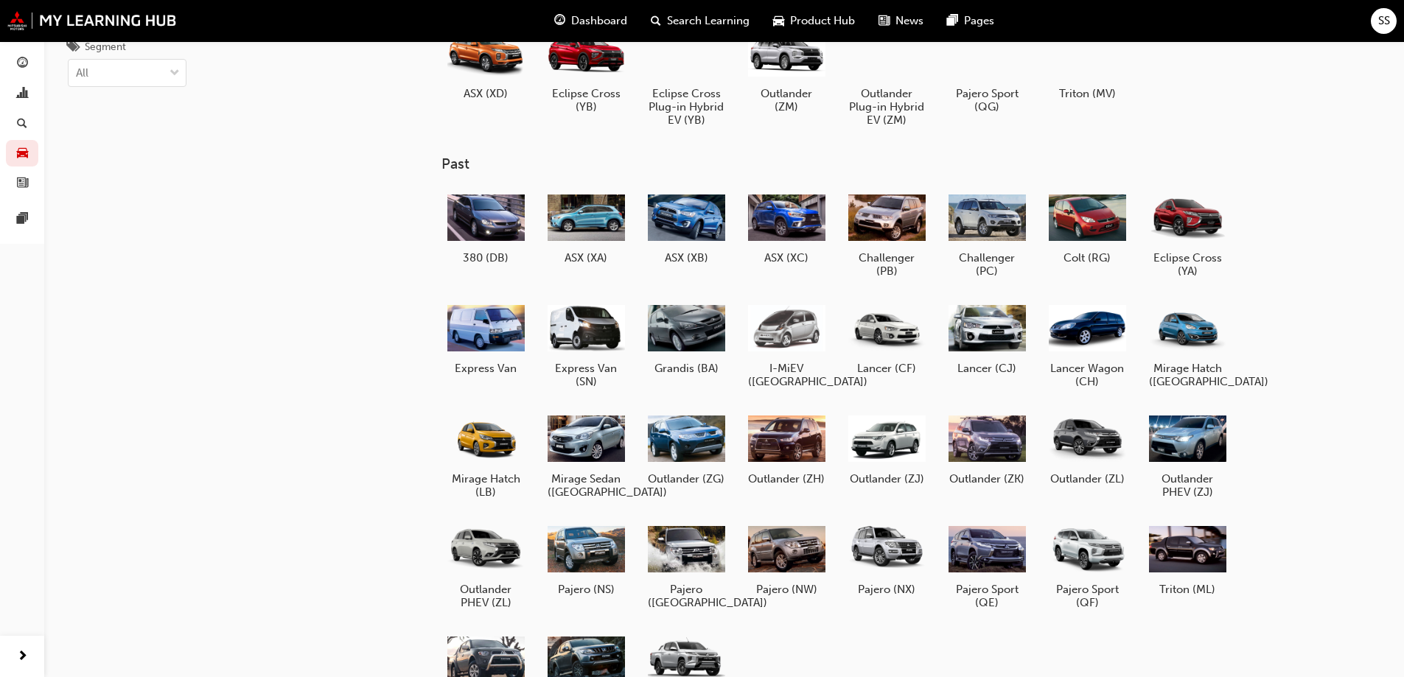
click at [917, 21] on span "News" at bounding box center [909, 21] width 28 height 17
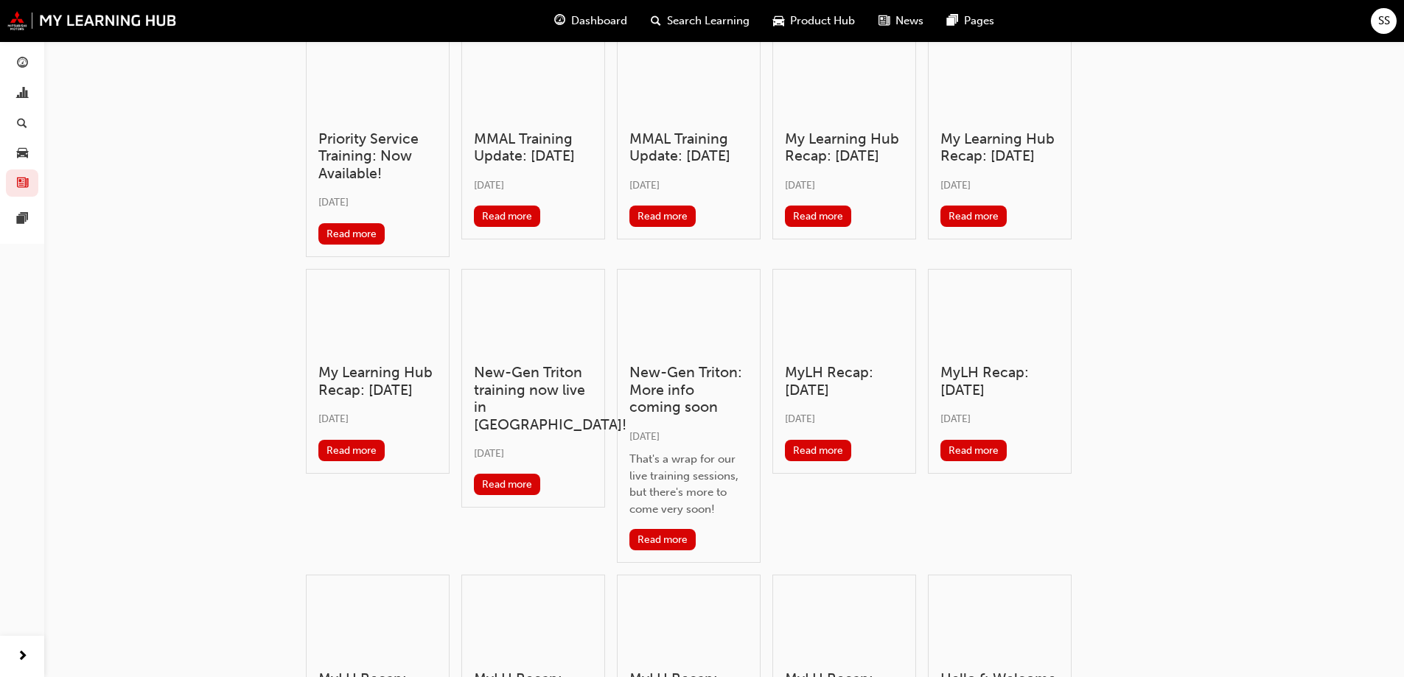
click at [742, 9] on div "Search Learning" at bounding box center [700, 21] width 122 height 30
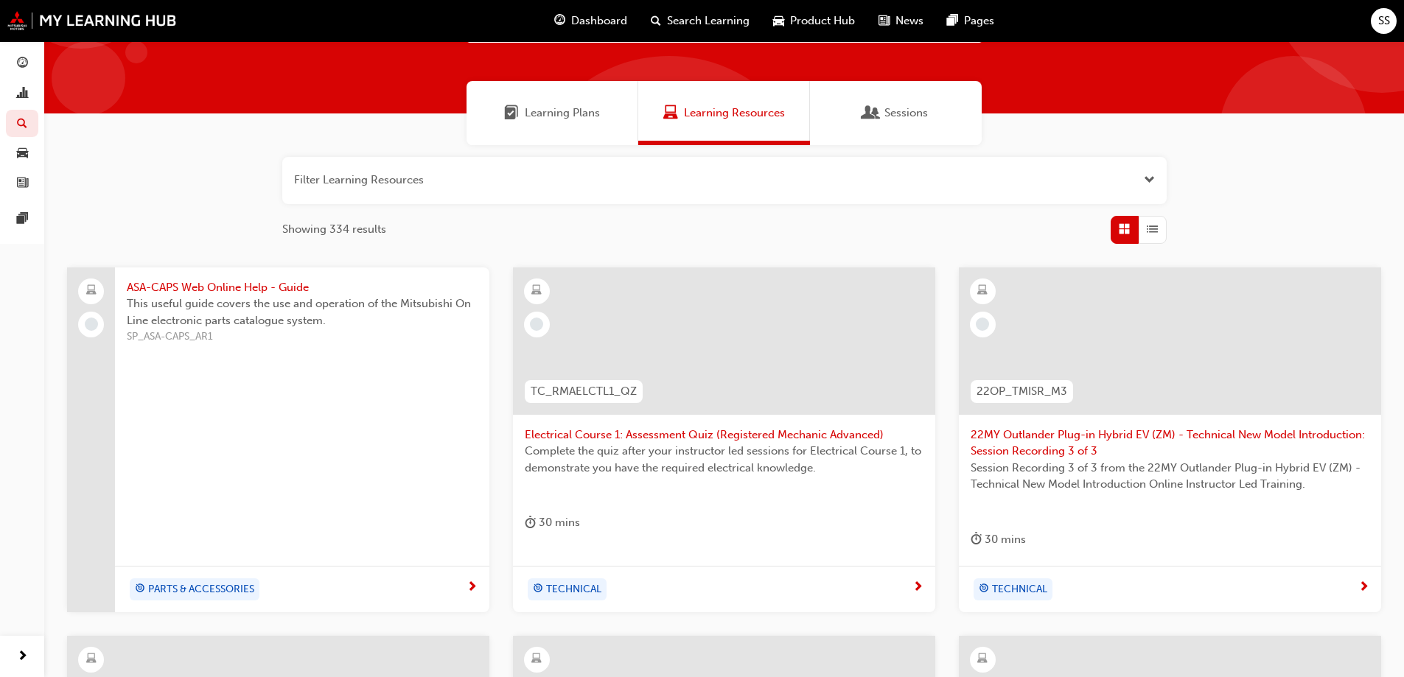
click at [867, 124] on div "Sessions" at bounding box center [896, 113] width 172 height 64
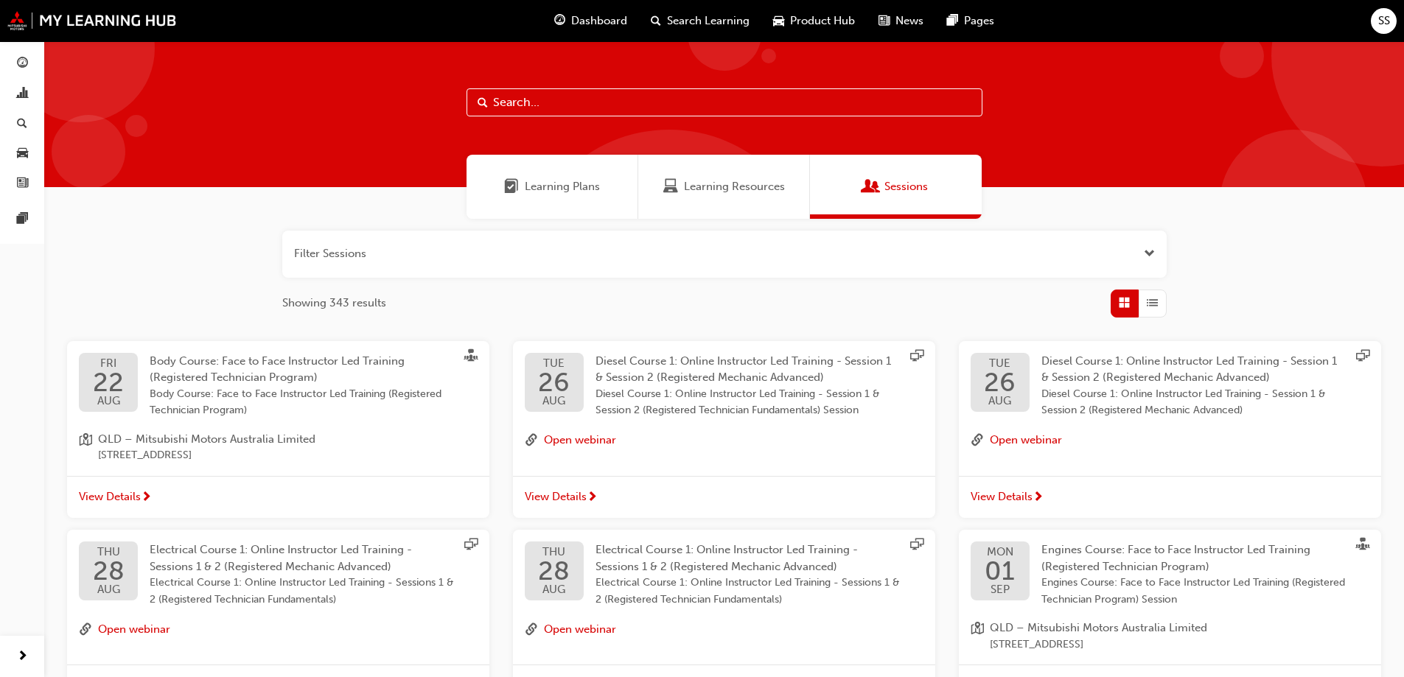
click at [526, 172] on div "Learning Plans" at bounding box center [553, 187] width 172 height 64
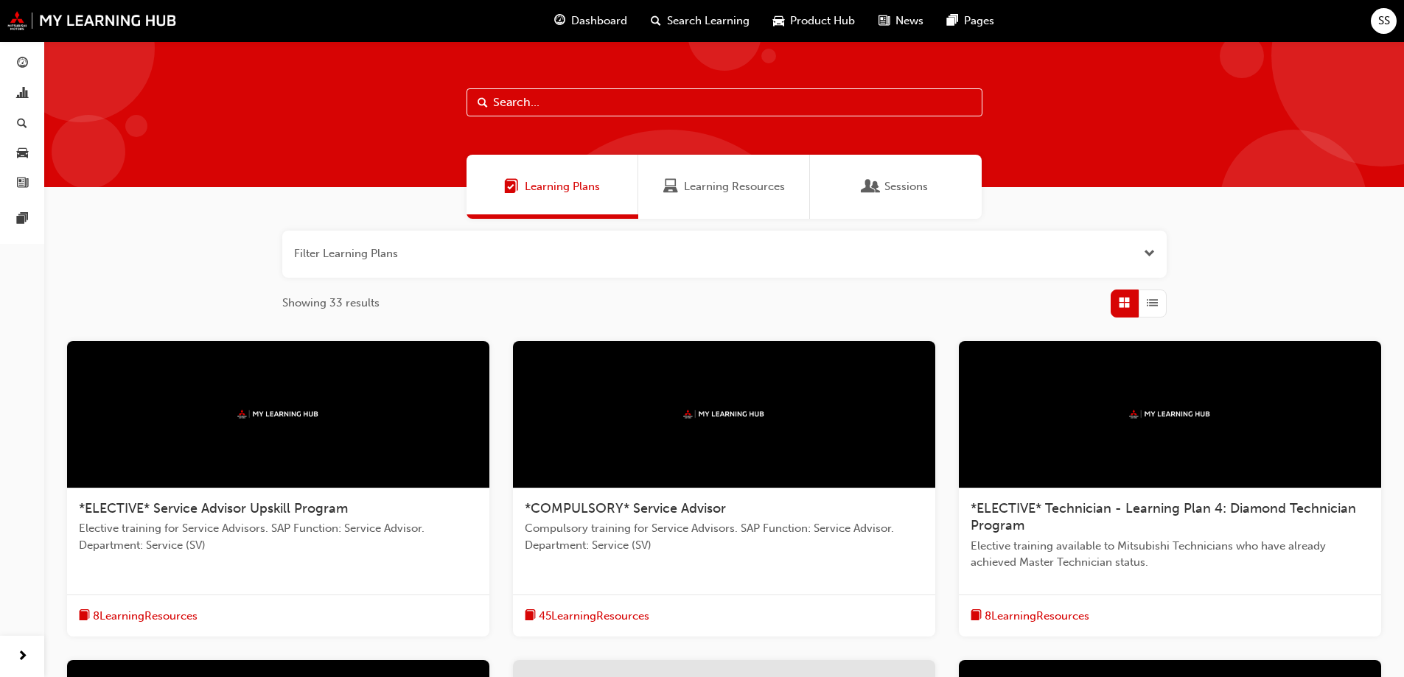
click at [619, 23] on span "Dashboard" at bounding box center [599, 21] width 56 height 17
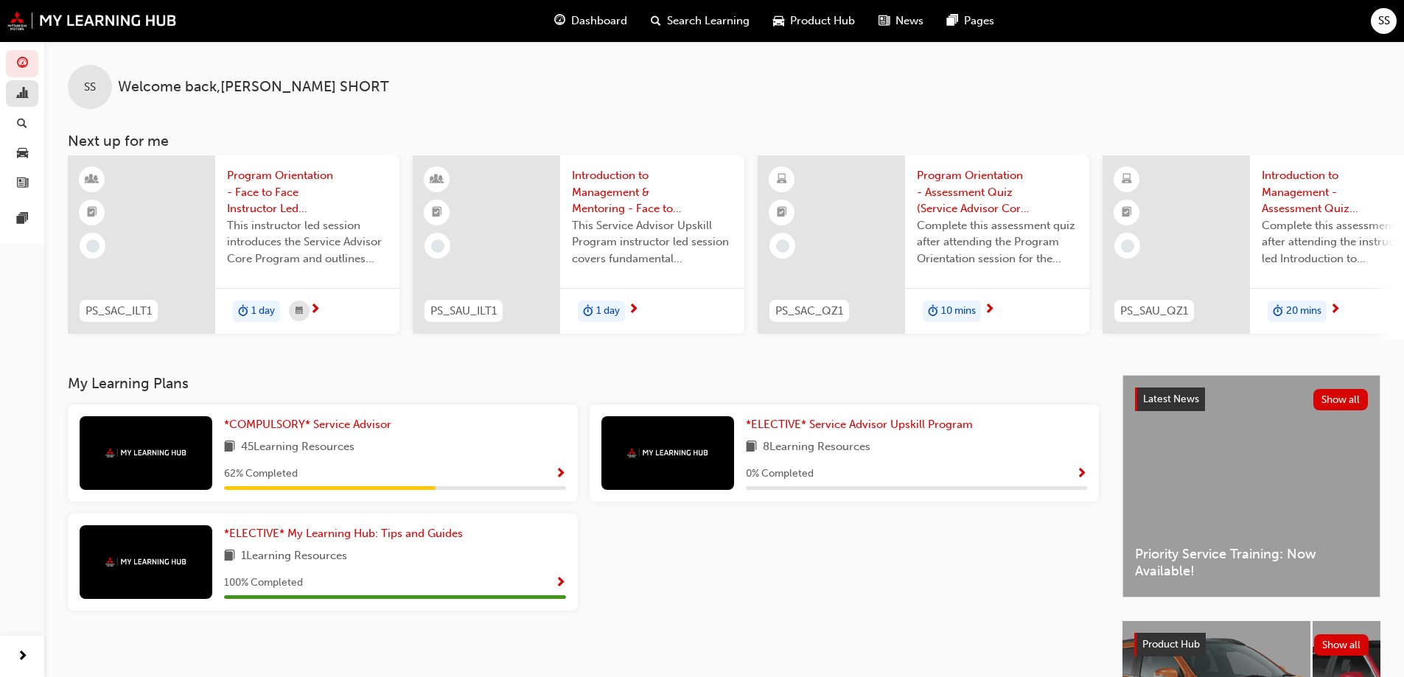
click at [35, 85] on link "button" at bounding box center [22, 93] width 32 height 27
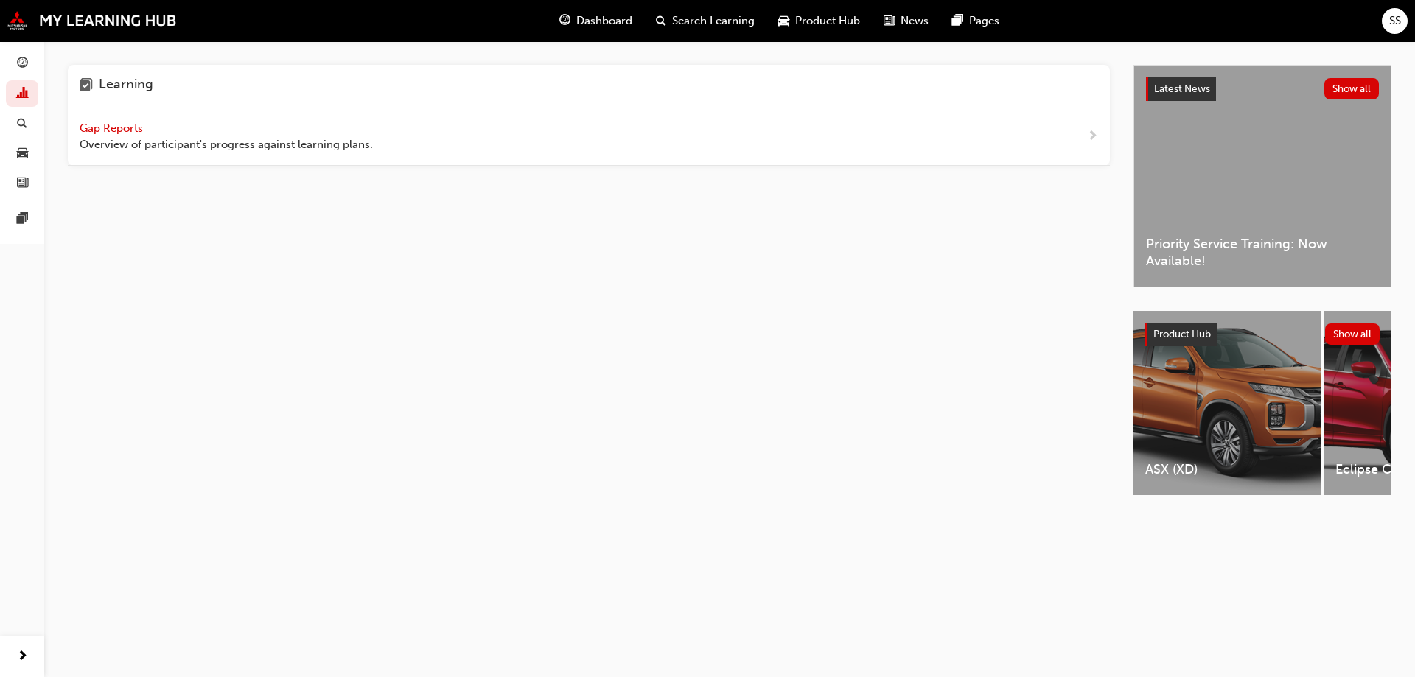
click at [94, 116] on div "Gap Reports Overview of participant's progress against learning plans." at bounding box center [589, 136] width 1042 height 57
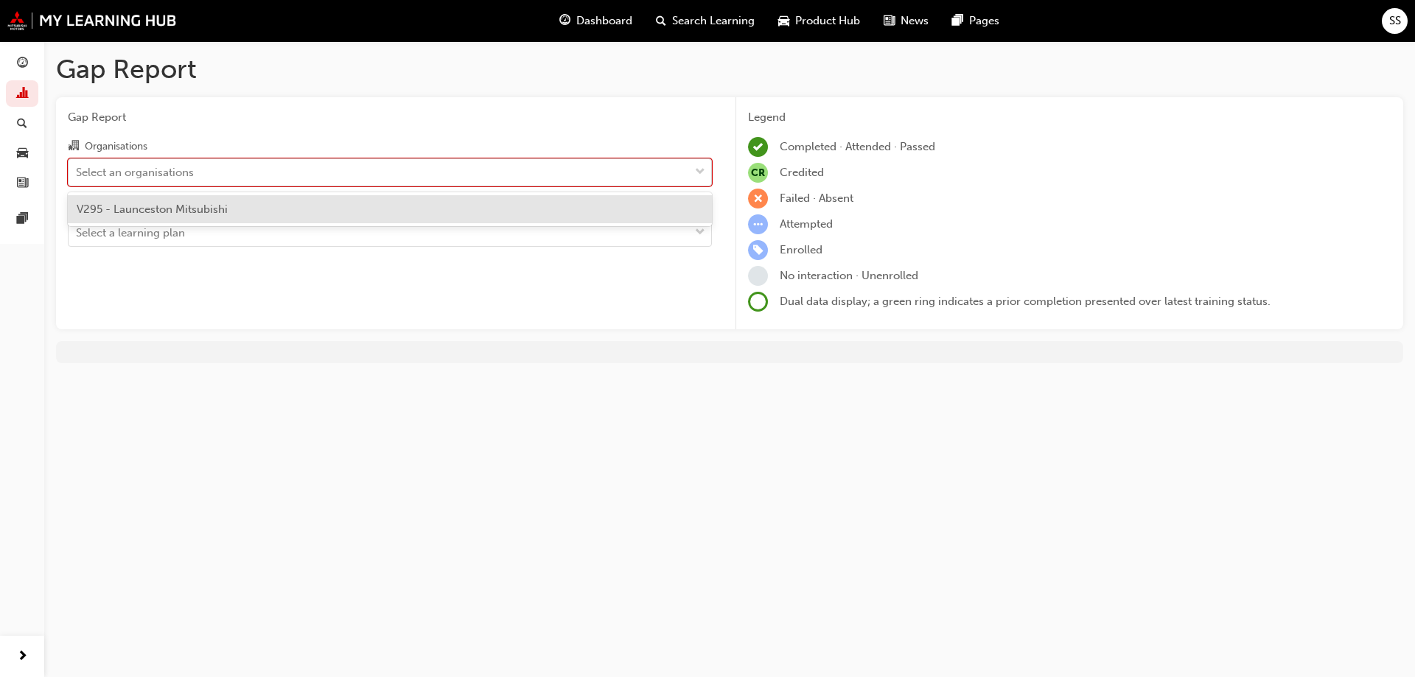
click at [338, 177] on div "Select an organisations" at bounding box center [379, 172] width 621 height 26
click at [77, 177] on input "Organisations option V295 - Launceston Mitsubishi focused, 1 of 1. 1 result ava…" at bounding box center [76, 171] width 1 height 13
click at [246, 201] on div "V295 - Launceston Mitsubishi" at bounding box center [390, 209] width 644 height 29
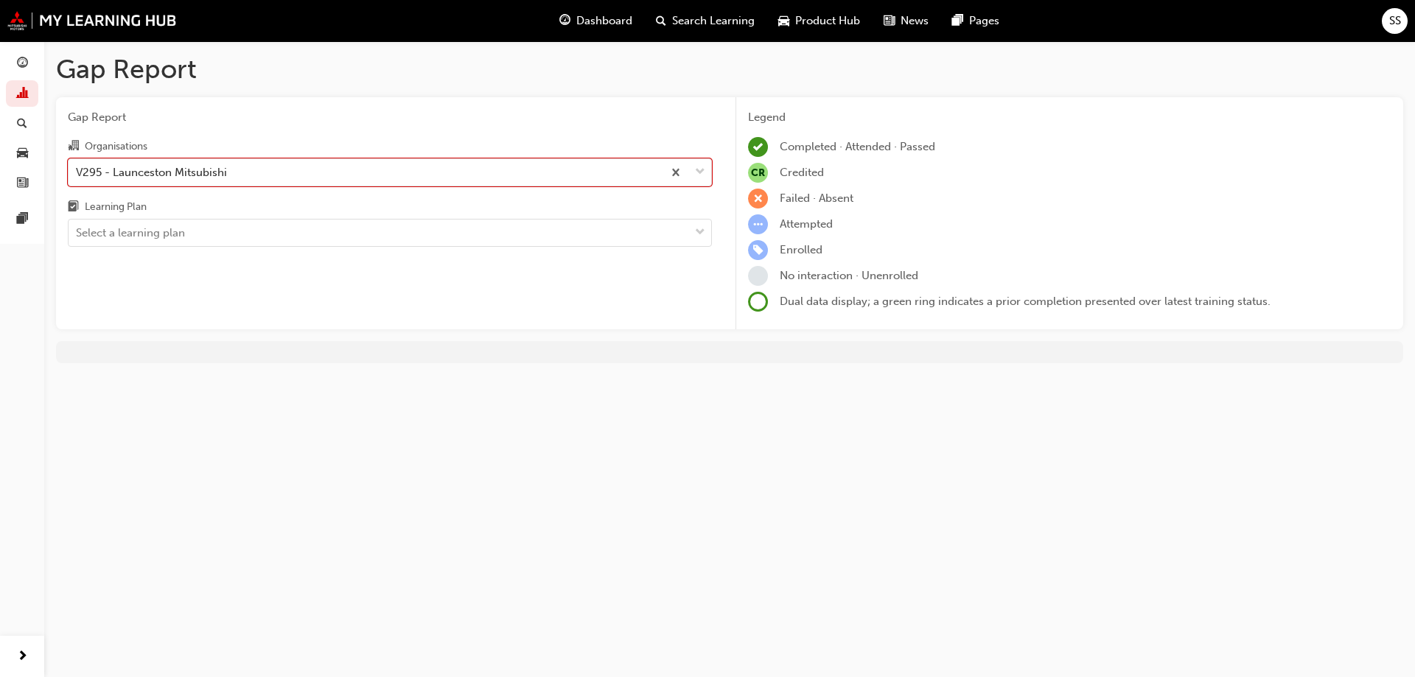
click at [266, 255] on div "Gap Report Organisations option V295 - Launceston Mitsubishi, selected. 0 resul…" at bounding box center [390, 213] width 668 height 233
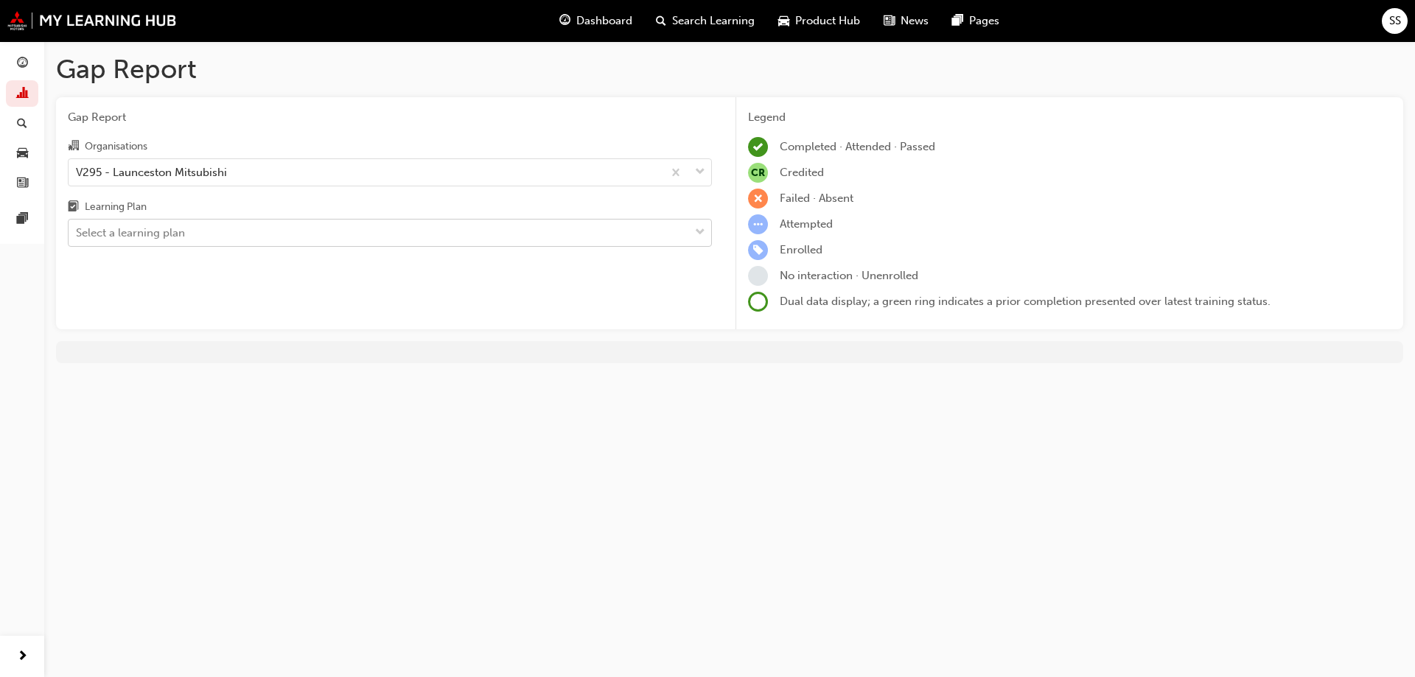
click at [259, 235] on div "Select a learning plan" at bounding box center [379, 233] width 621 height 26
click at [77, 235] on input "Learning Plan Select a learning plan" at bounding box center [76, 232] width 1 height 13
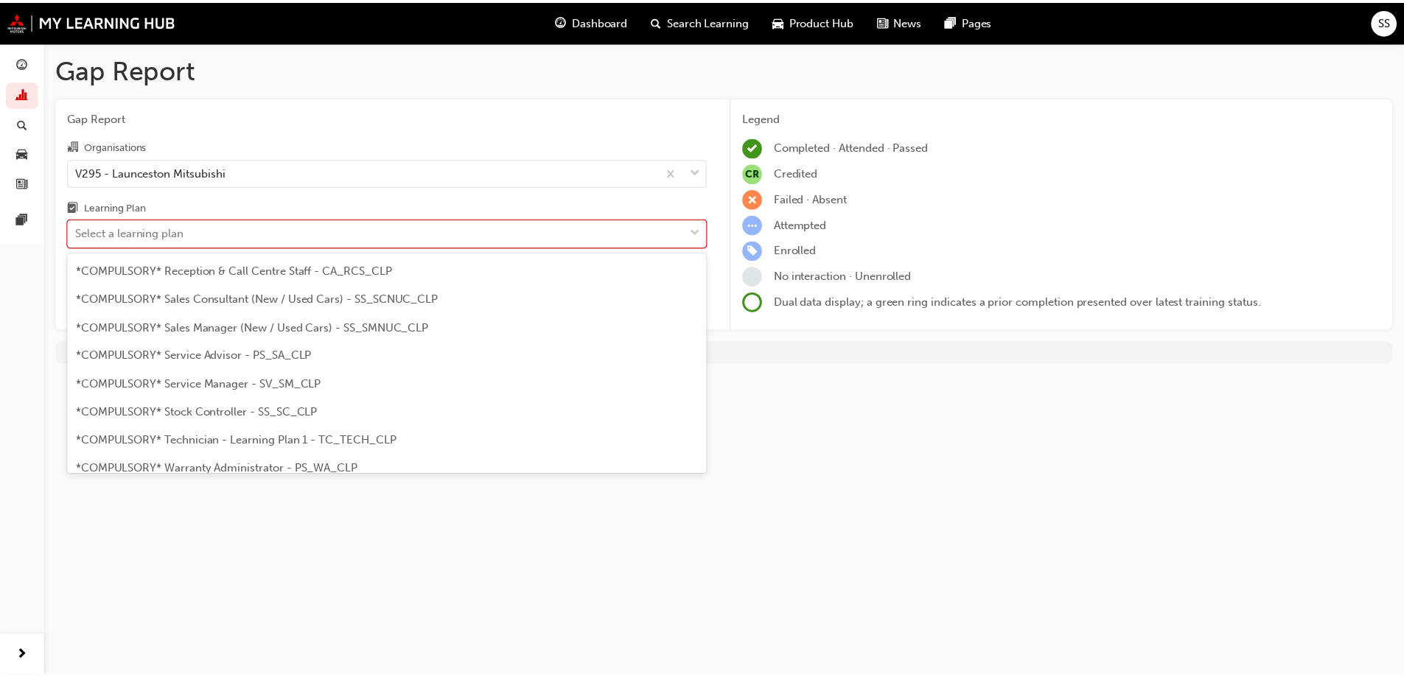
scroll to position [442, 0]
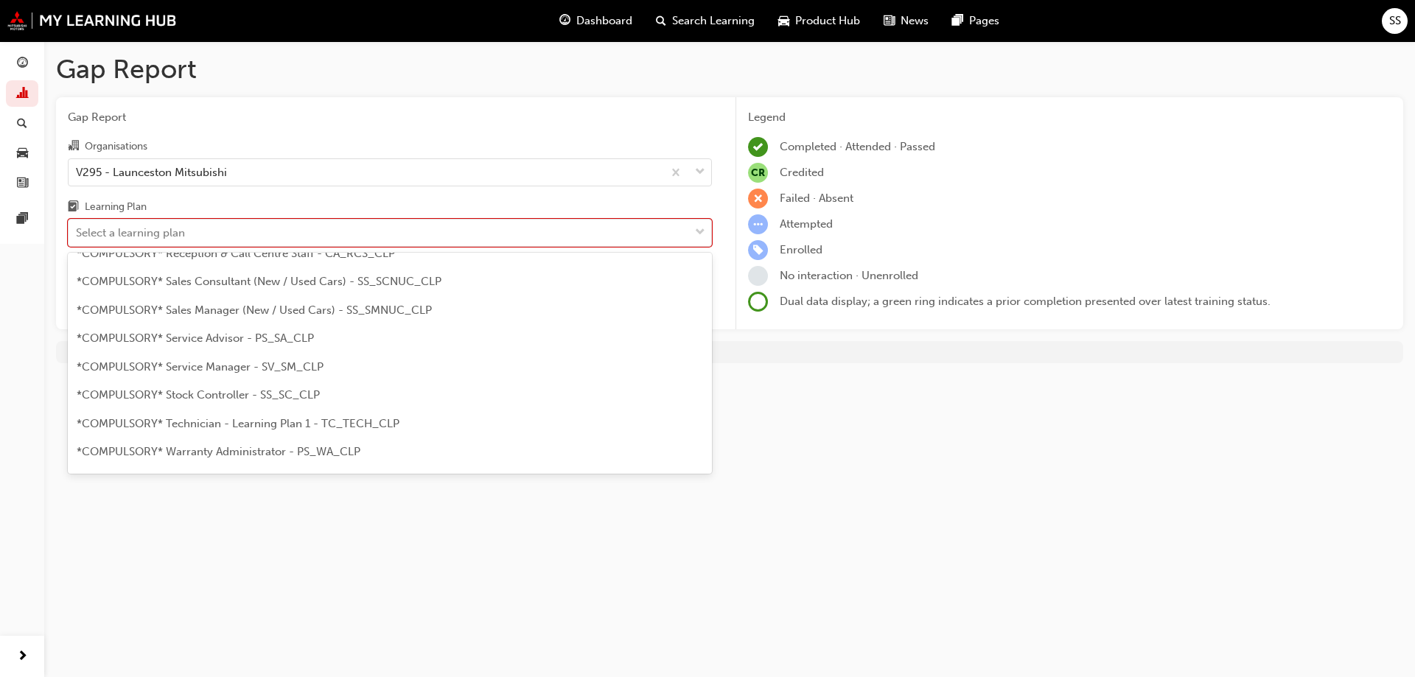
click at [288, 343] on span "*COMPULSORY* Service Advisor - PS_SA_CLP" at bounding box center [195, 338] width 237 height 13
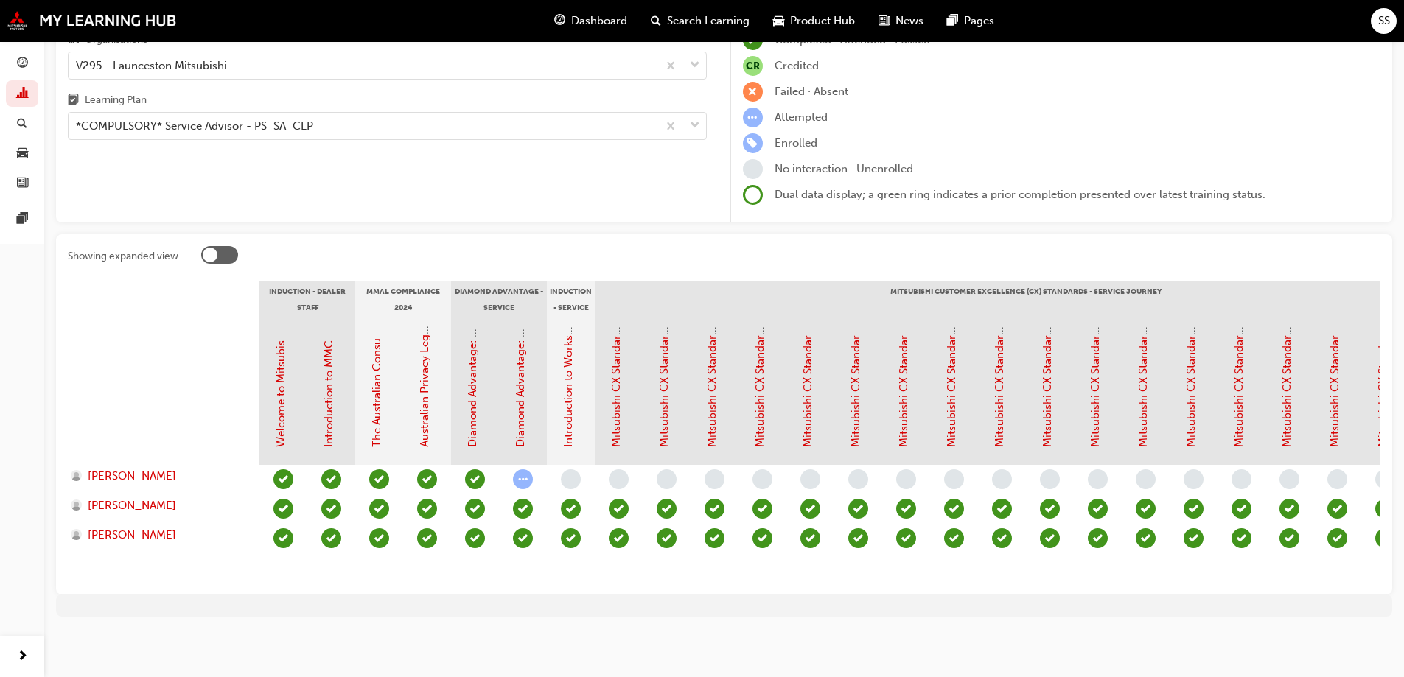
drag, startPoint x: 731, startPoint y: 581, endPoint x: 408, endPoint y: 589, distance: 323.6
click at [408, 589] on div "Showing expanded view Induction - Dealer Staff MMAL Compliance 2024 Diamond Adv…" at bounding box center [724, 414] width 1336 height 360
click at [410, 573] on section "Induction - Dealer Staff MMAL Compliance 2024 Diamond Advantage - Service Induc…" at bounding box center [724, 432] width 1313 height 302
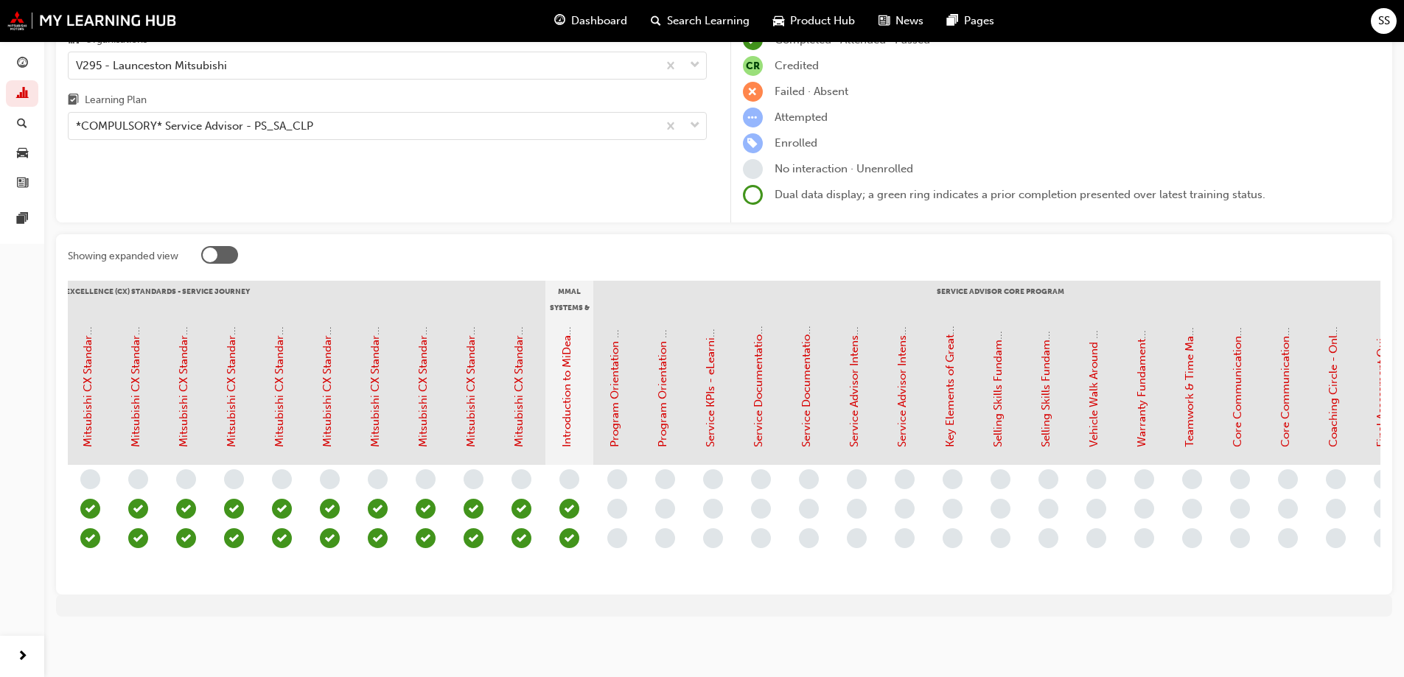
scroll to position [0, 912]
drag, startPoint x: 447, startPoint y: 575, endPoint x: 872, endPoint y: 597, distance: 425.1
drag, startPoint x: 872, startPoint y: 597, endPoint x: 223, endPoint y: 242, distance: 739.8
click at [223, 246] on div at bounding box center [219, 255] width 37 height 18
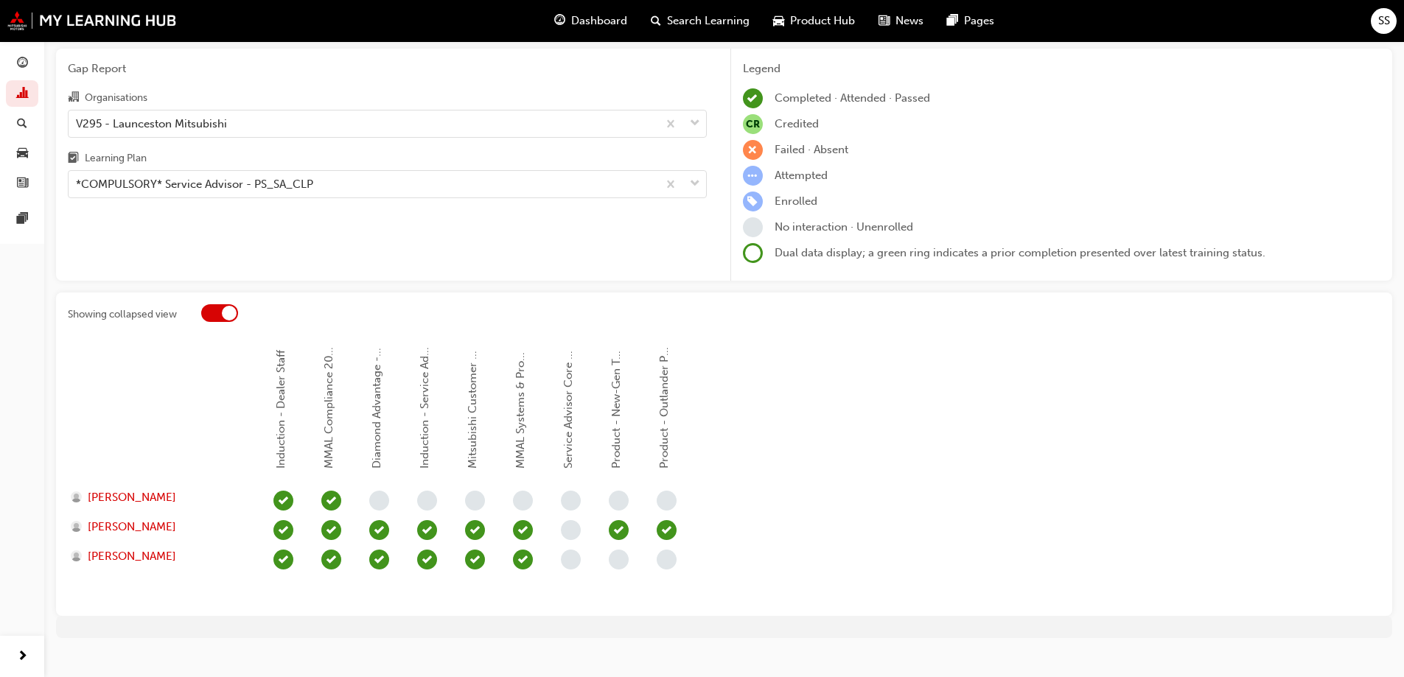
scroll to position [70, 0]
